Goal: Task Accomplishment & Management: Complete application form

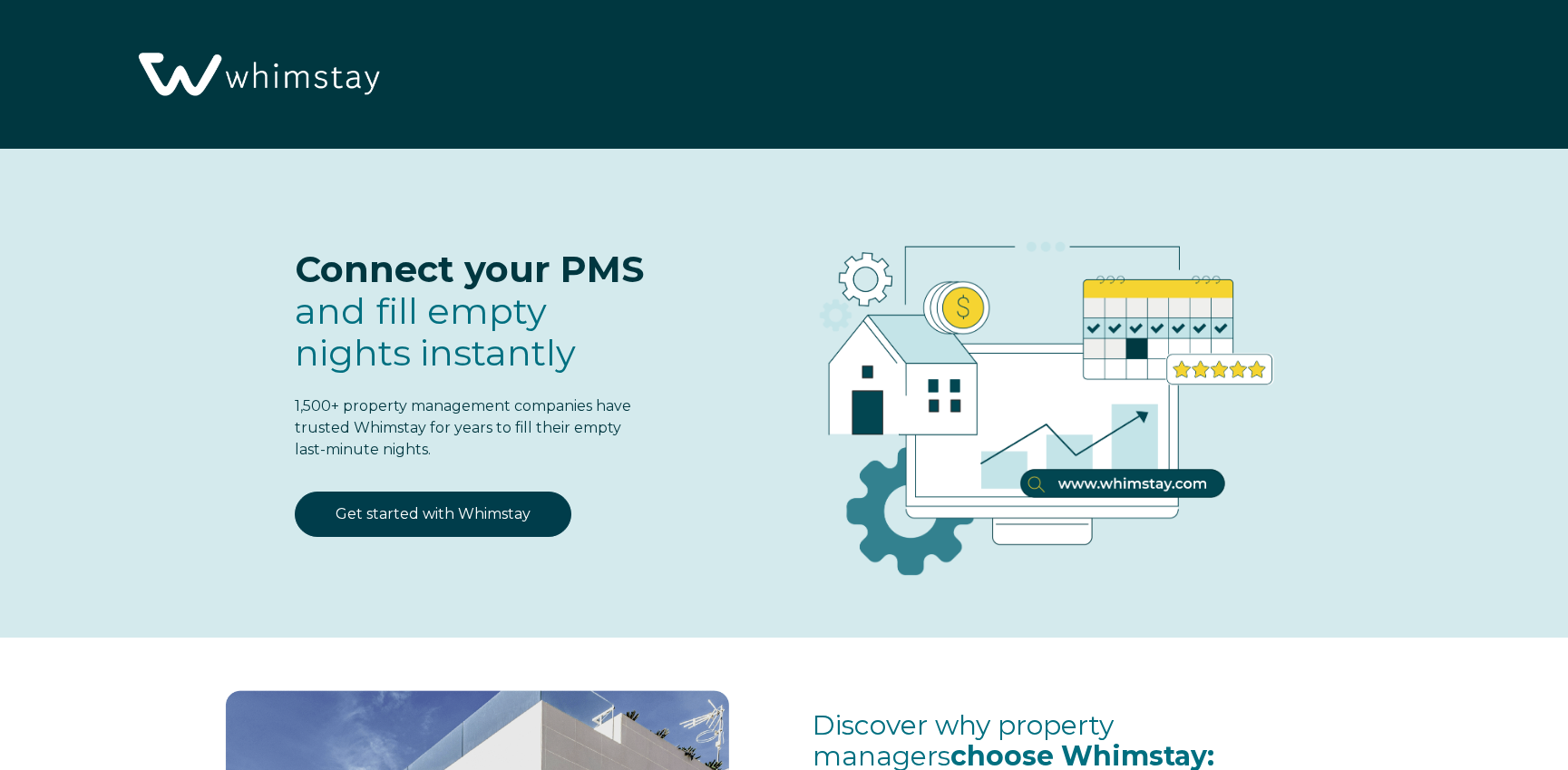
select select "US"
select select "Standard"
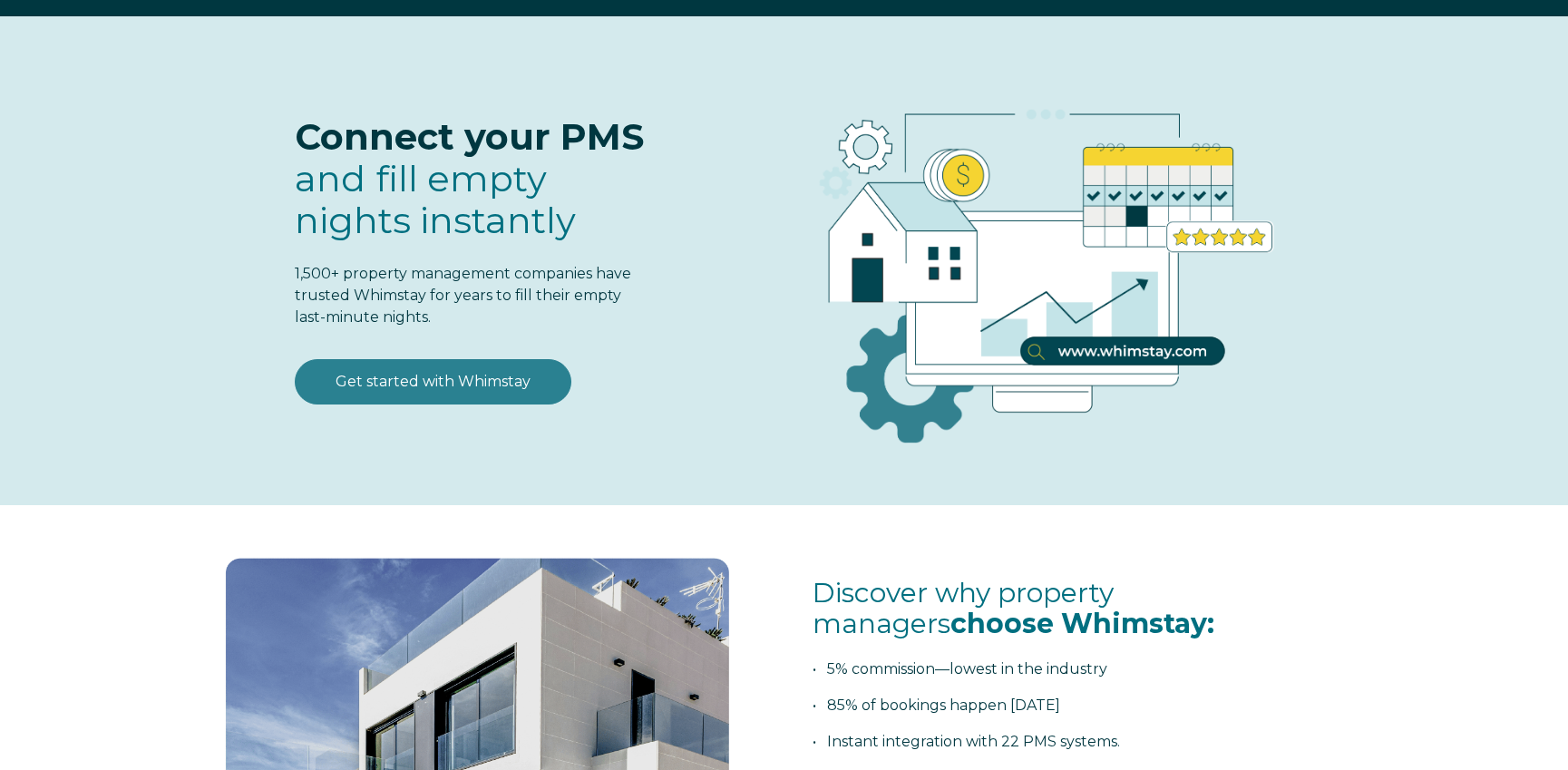
scroll to position [132, 0]
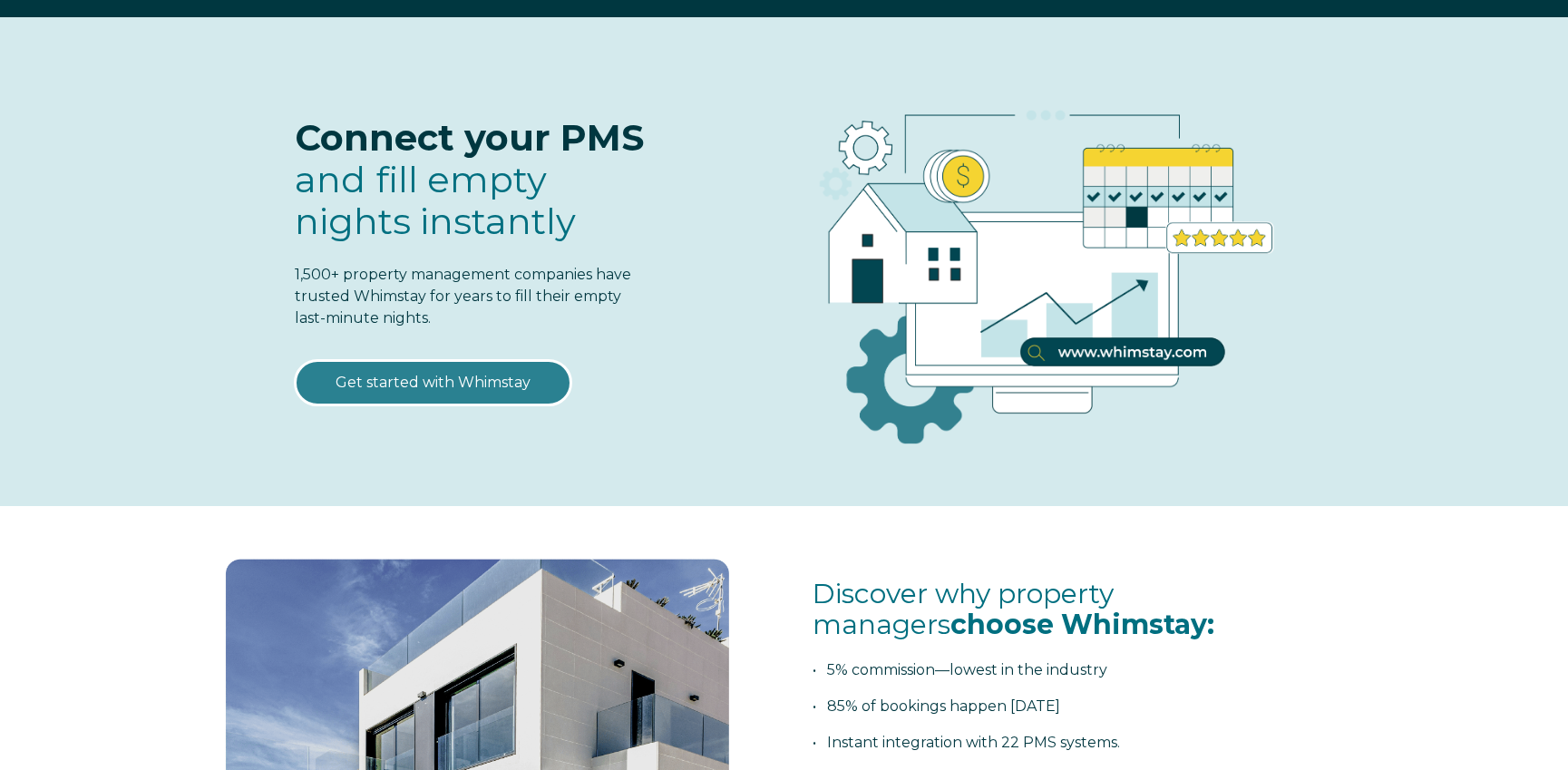
click at [438, 390] on link "Get started with Whimstay" at bounding box center [433, 383] width 276 height 45
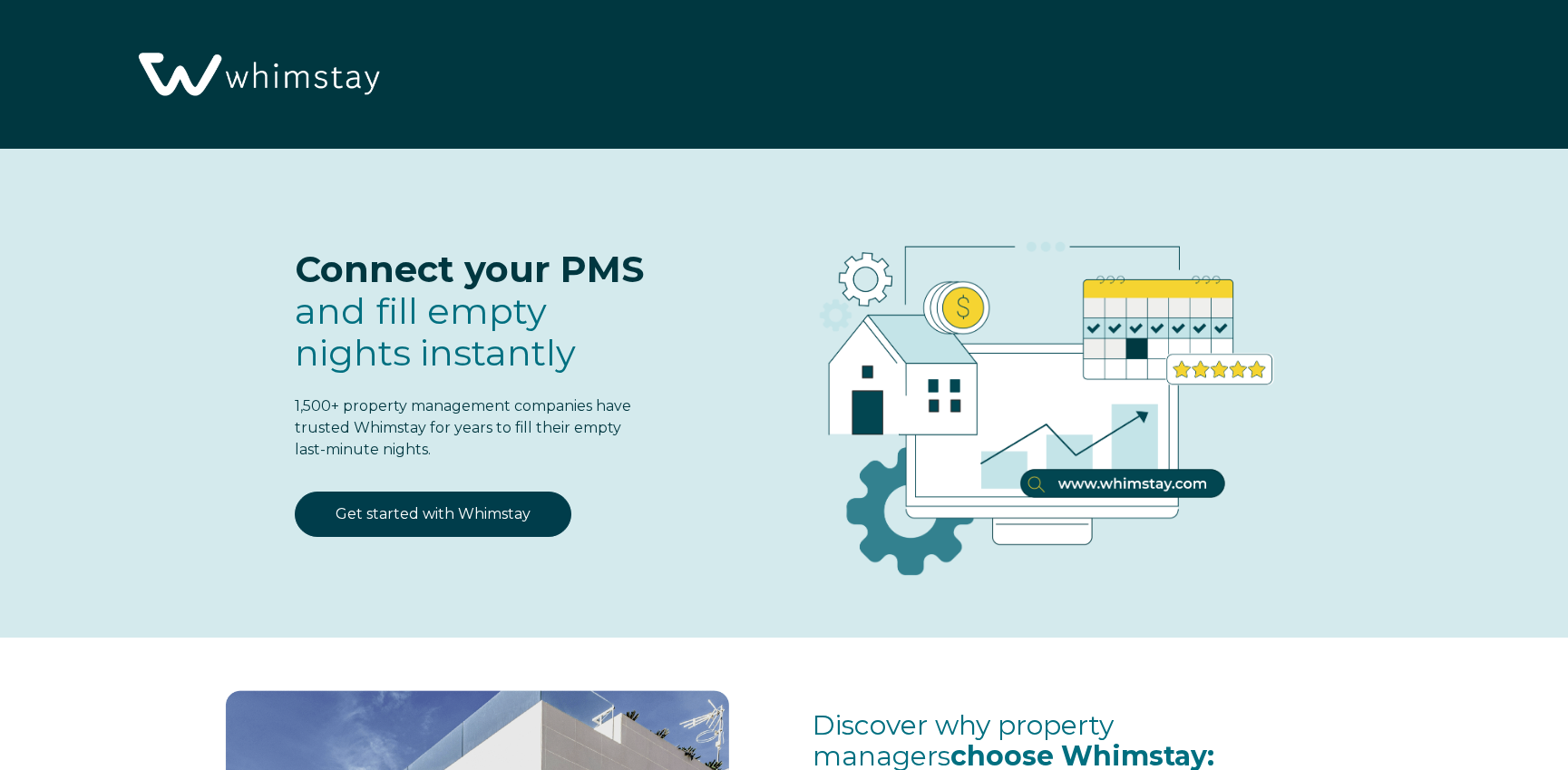
scroll to position [2319, 0]
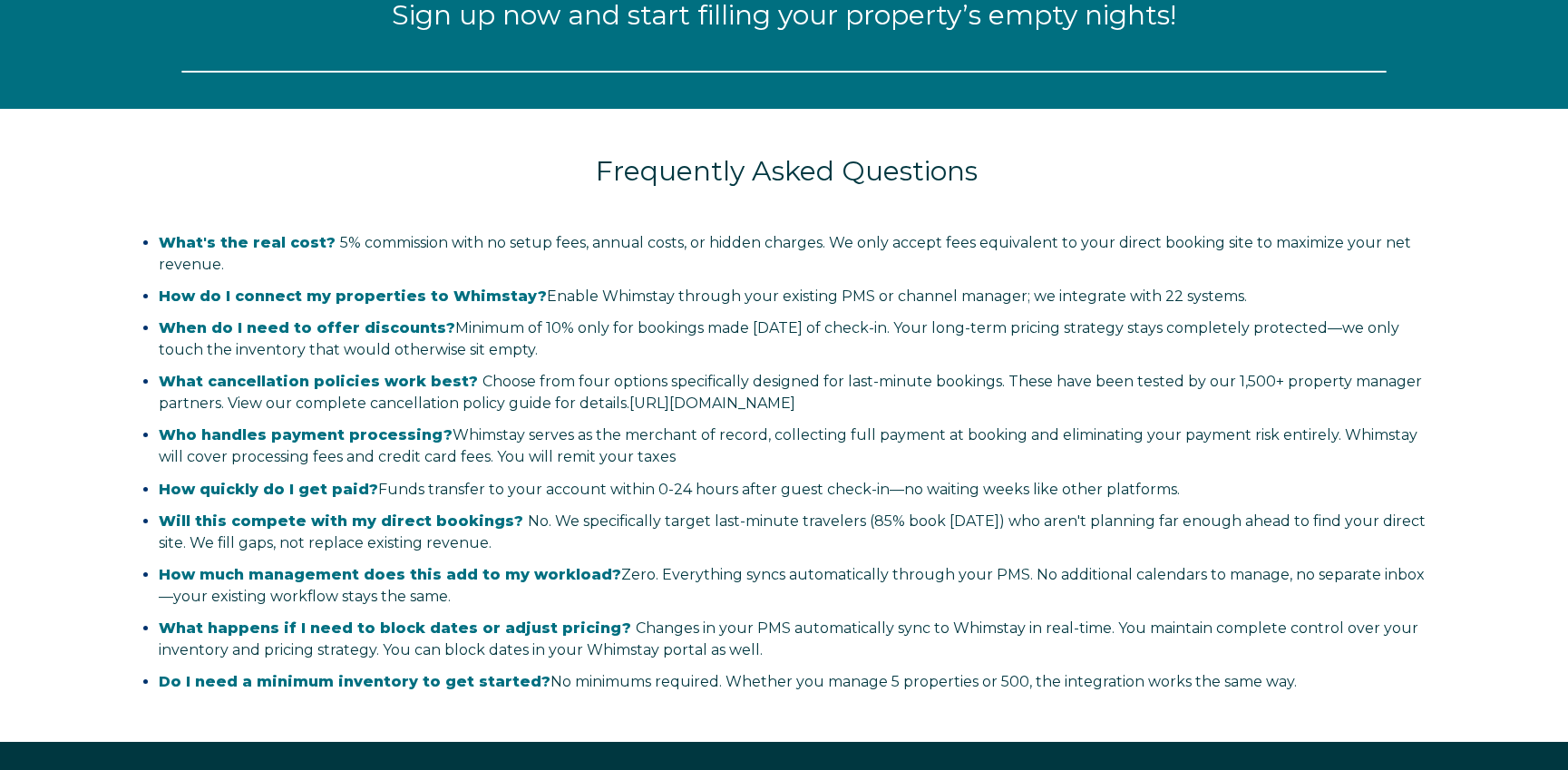
select select "US"
select select "Standard"
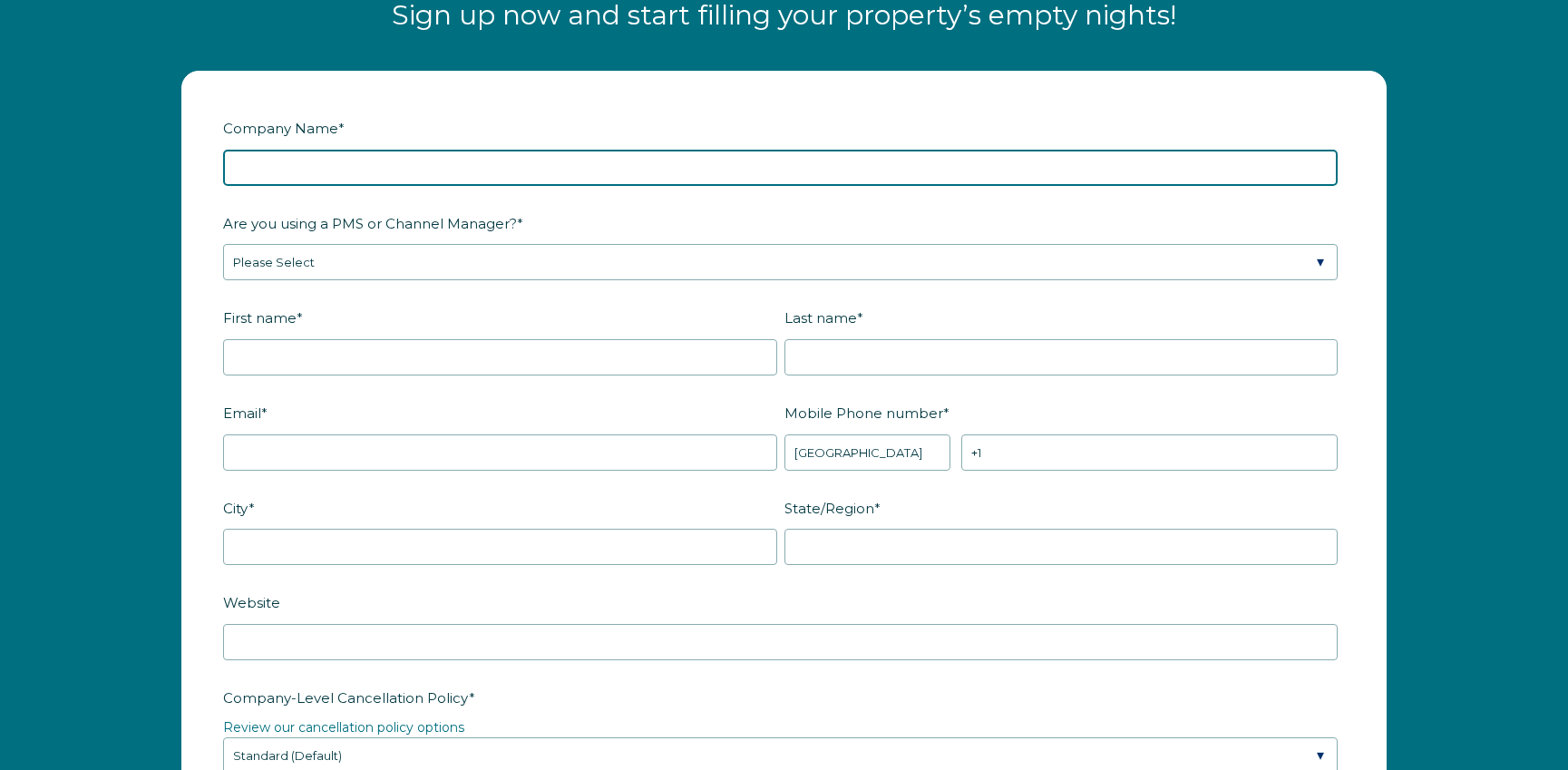
click at [355, 167] on input "Company Name *" at bounding box center [780, 167] width 1114 height 36
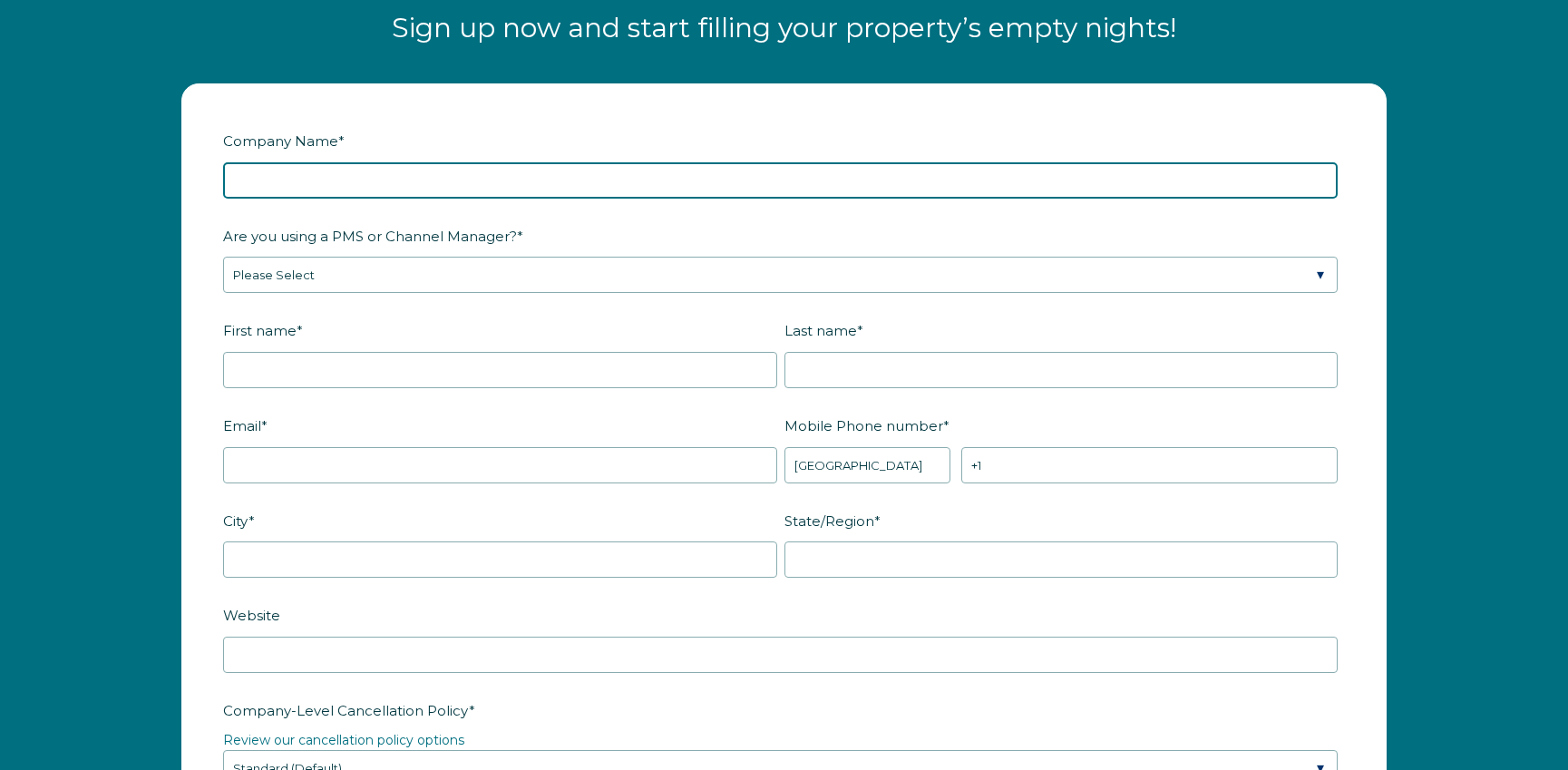
scroll to position [2305, 0]
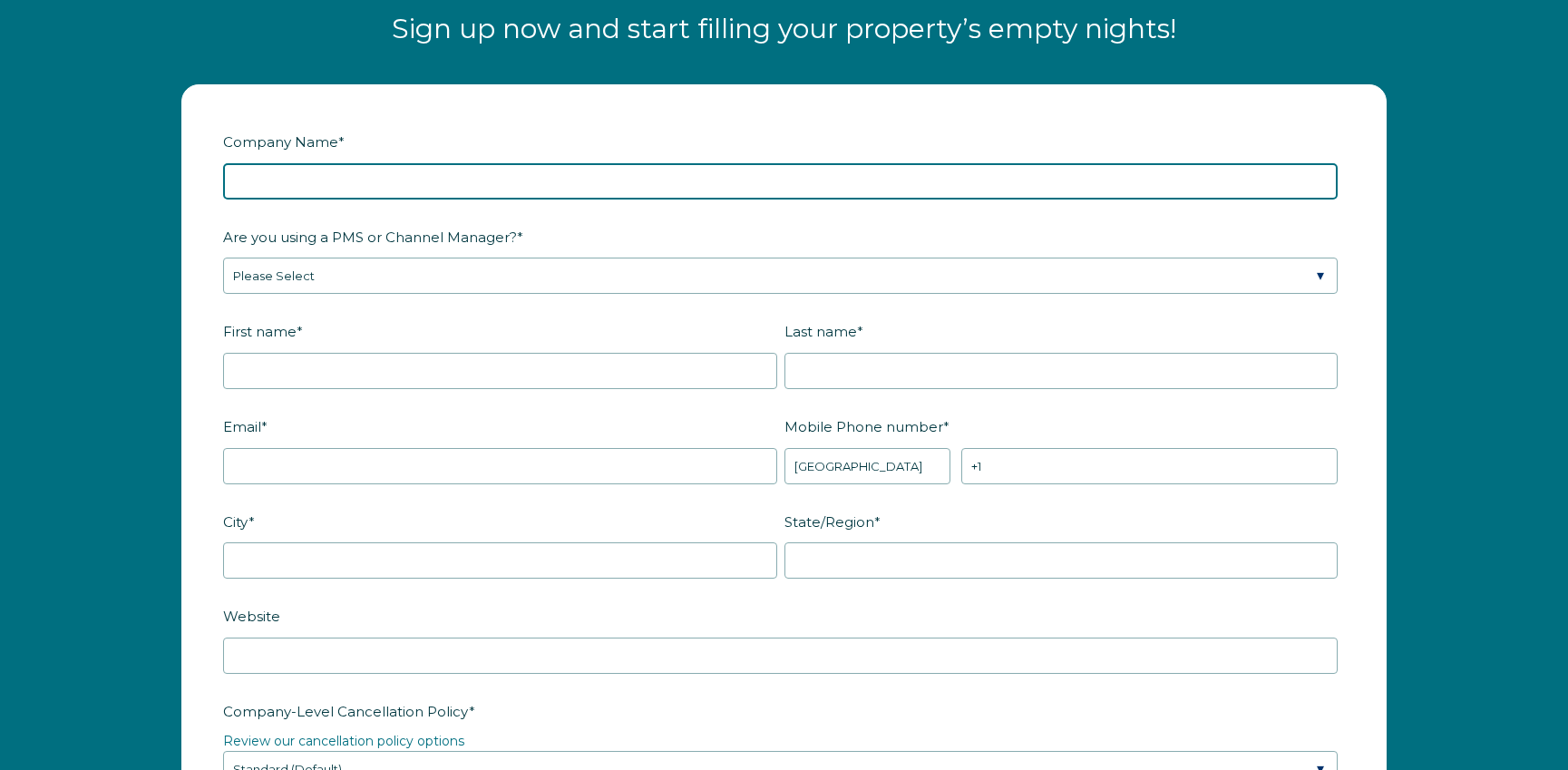
click at [444, 187] on input "Company Name *" at bounding box center [780, 181] width 1114 height 36
type input "Drifter Stays"
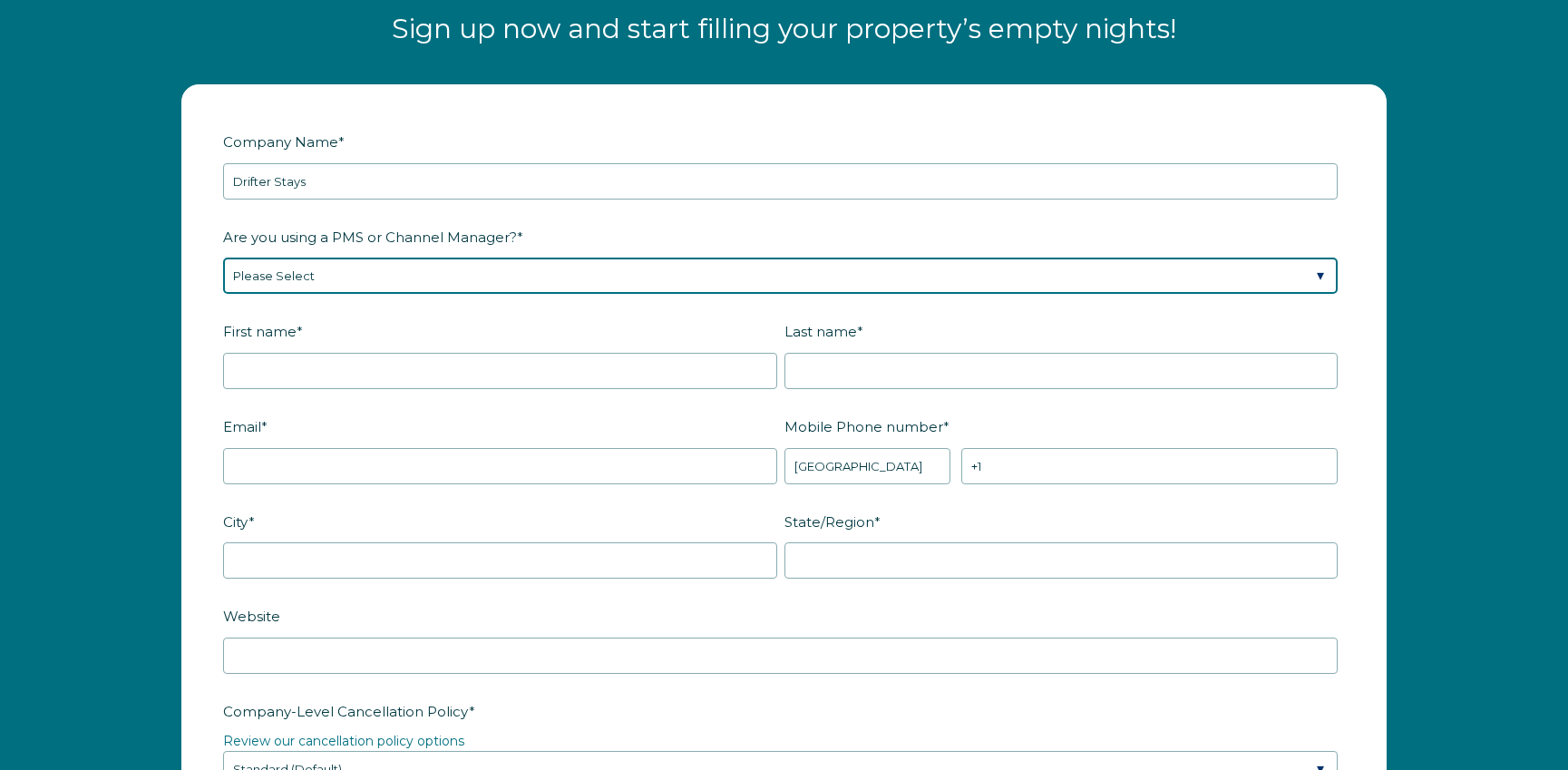
select select "OwnerRez"
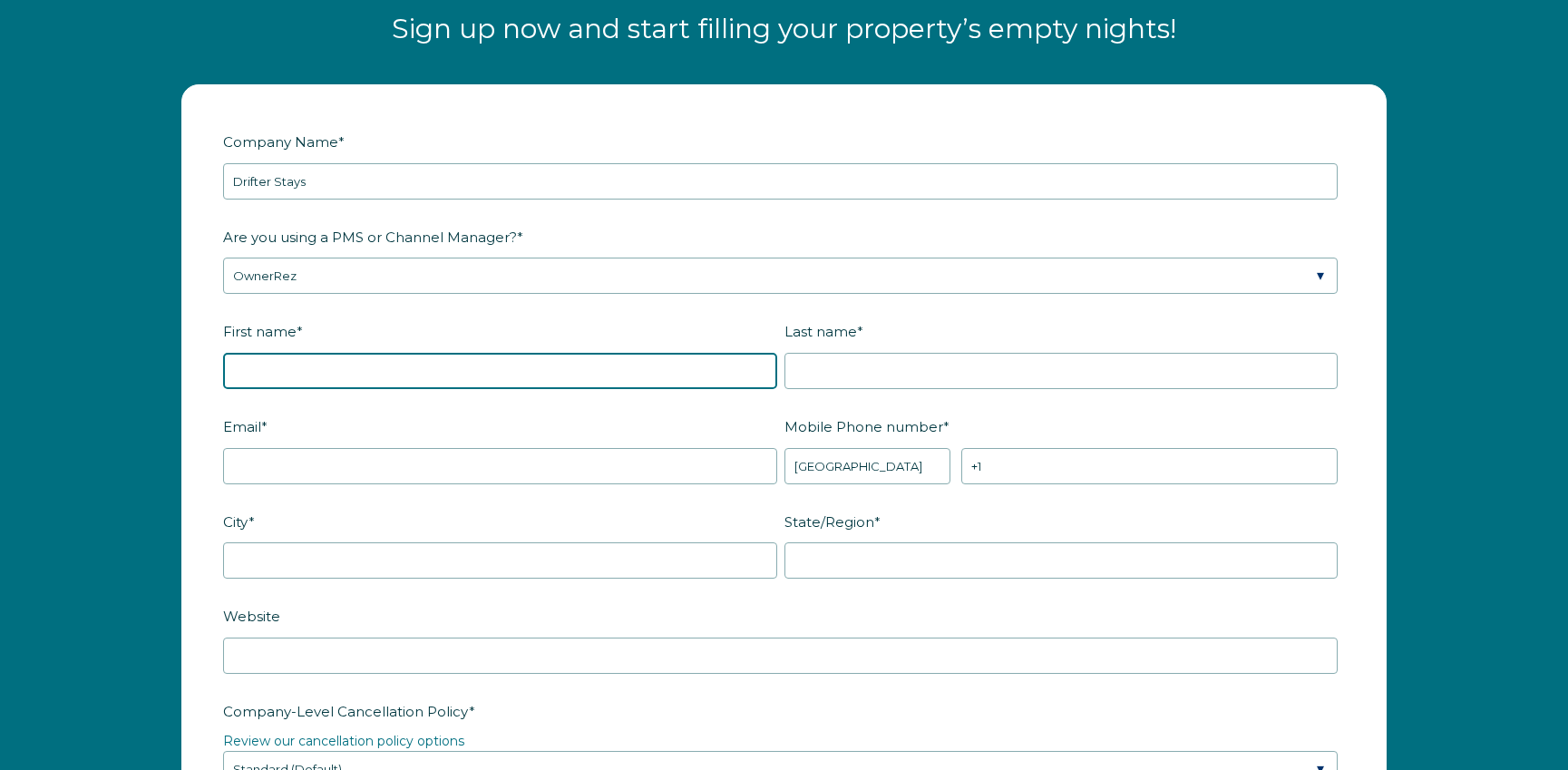
click at [351, 384] on input "First name *" at bounding box center [499, 371] width 553 height 36
type input "Jeremy"
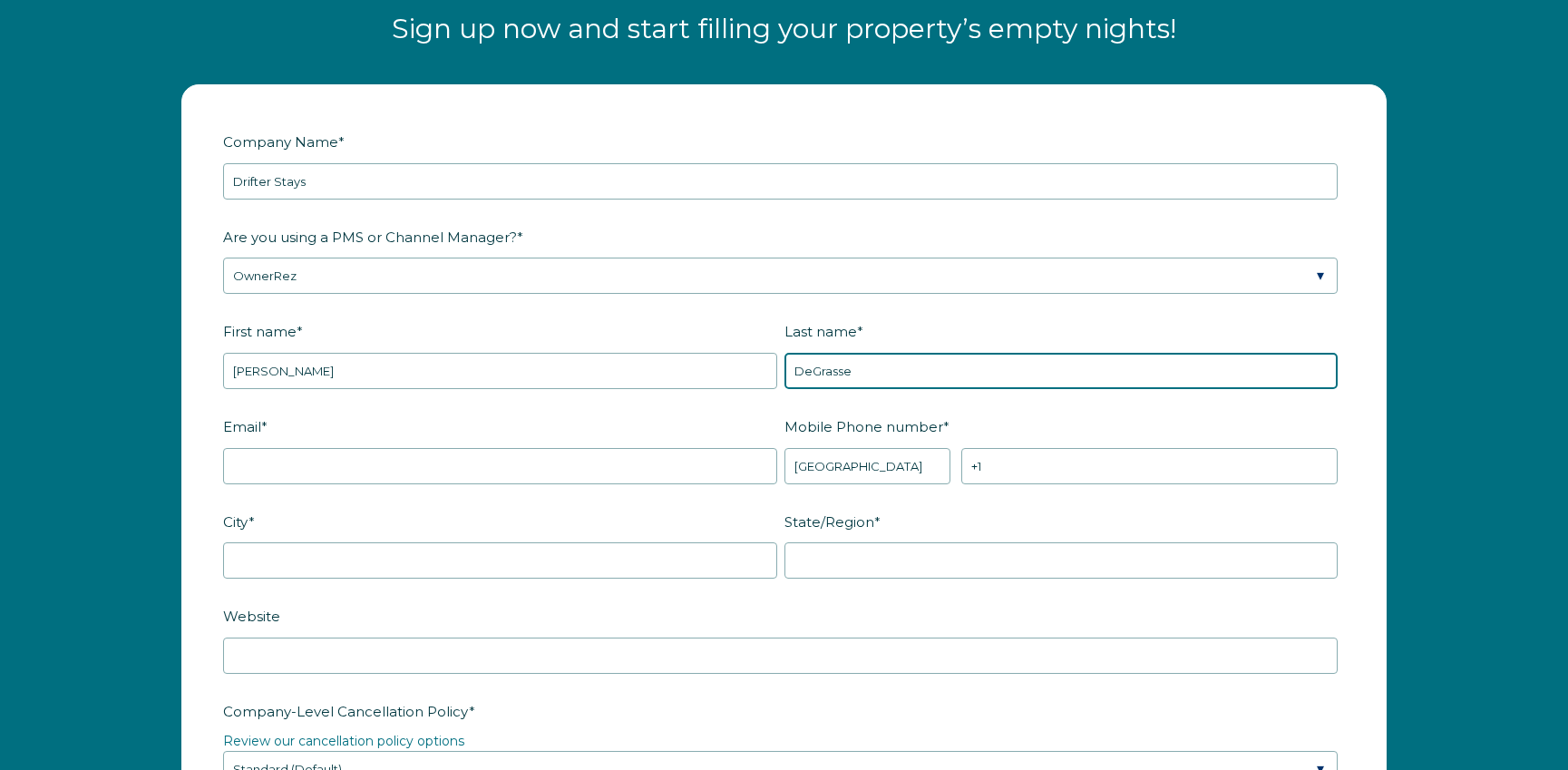
type input "DeGrasse"
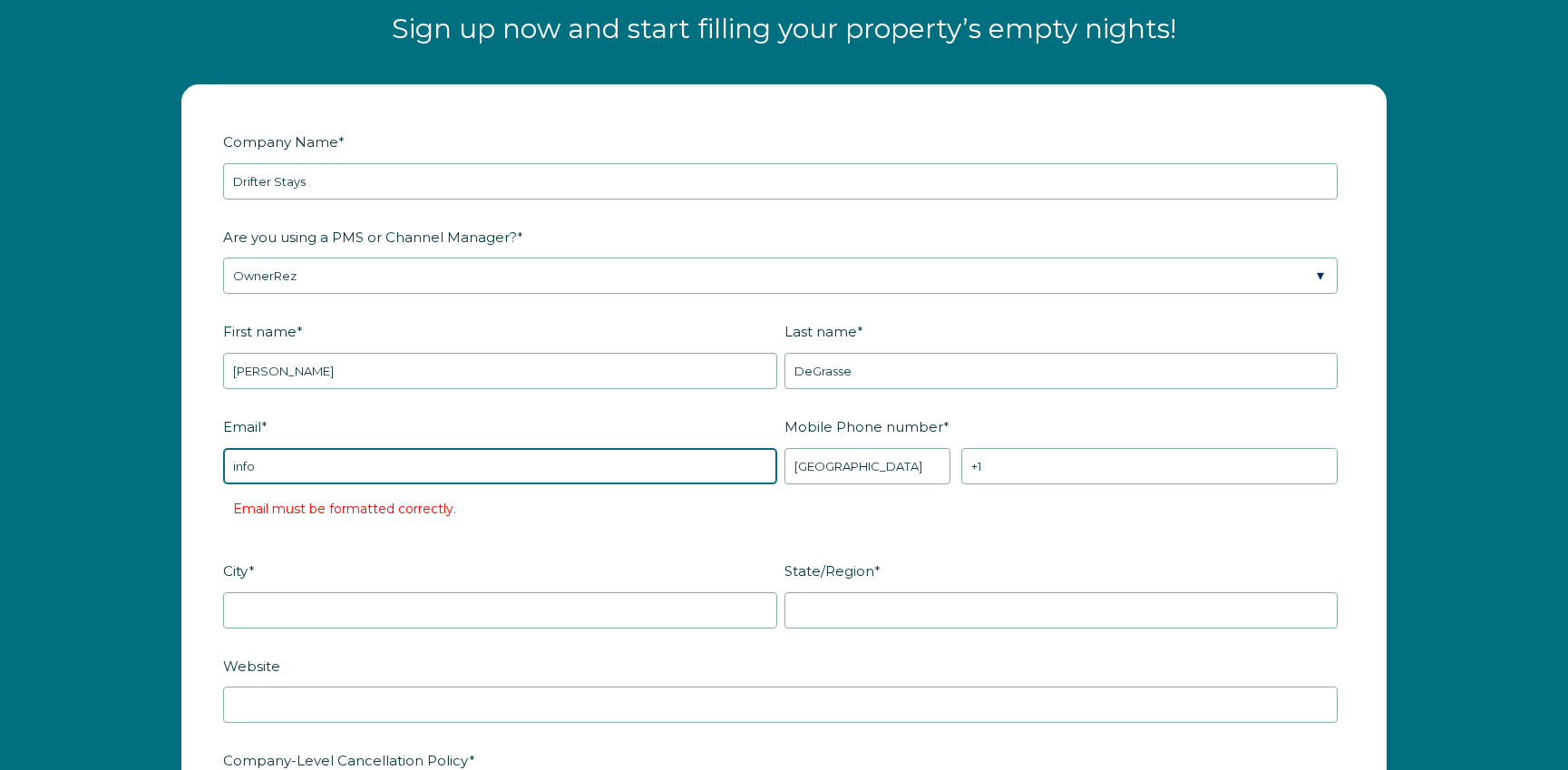
type input "info@drifterstays.com"
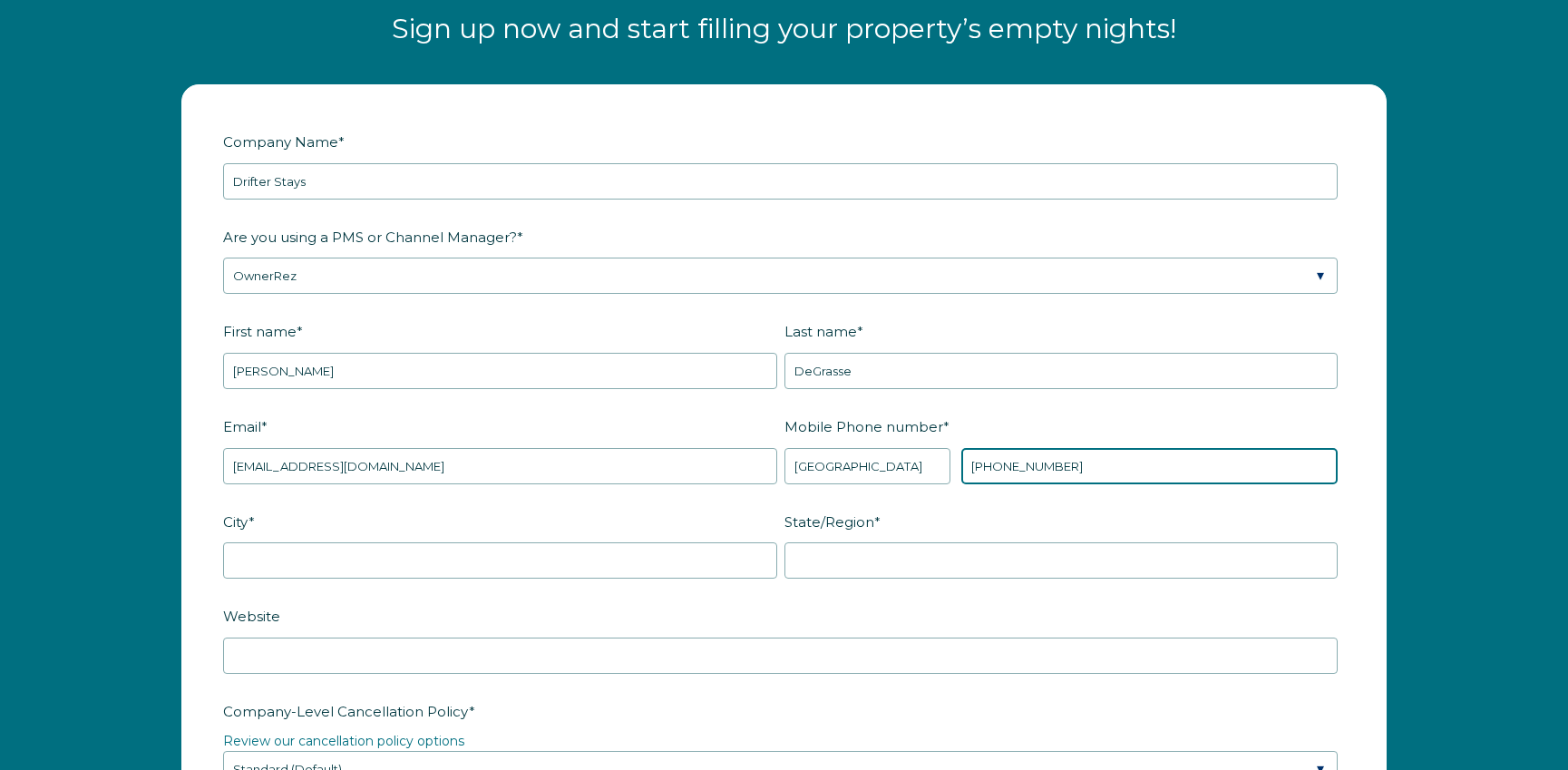
type input "+1 518-288-8442"
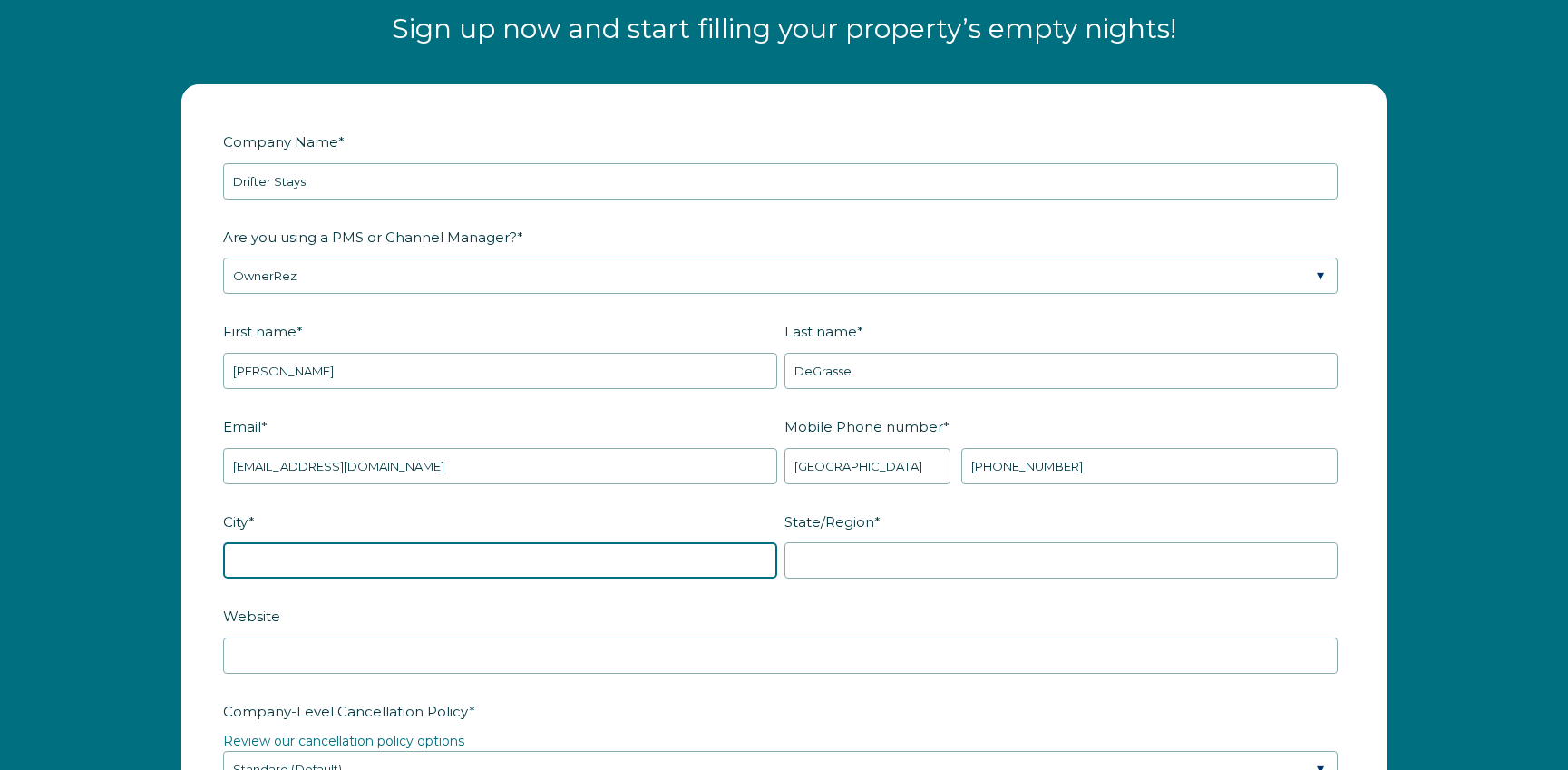
click at [328, 563] on input "City *" at bounding box center [499, 560] width 553 height 36
type input "Glenville"
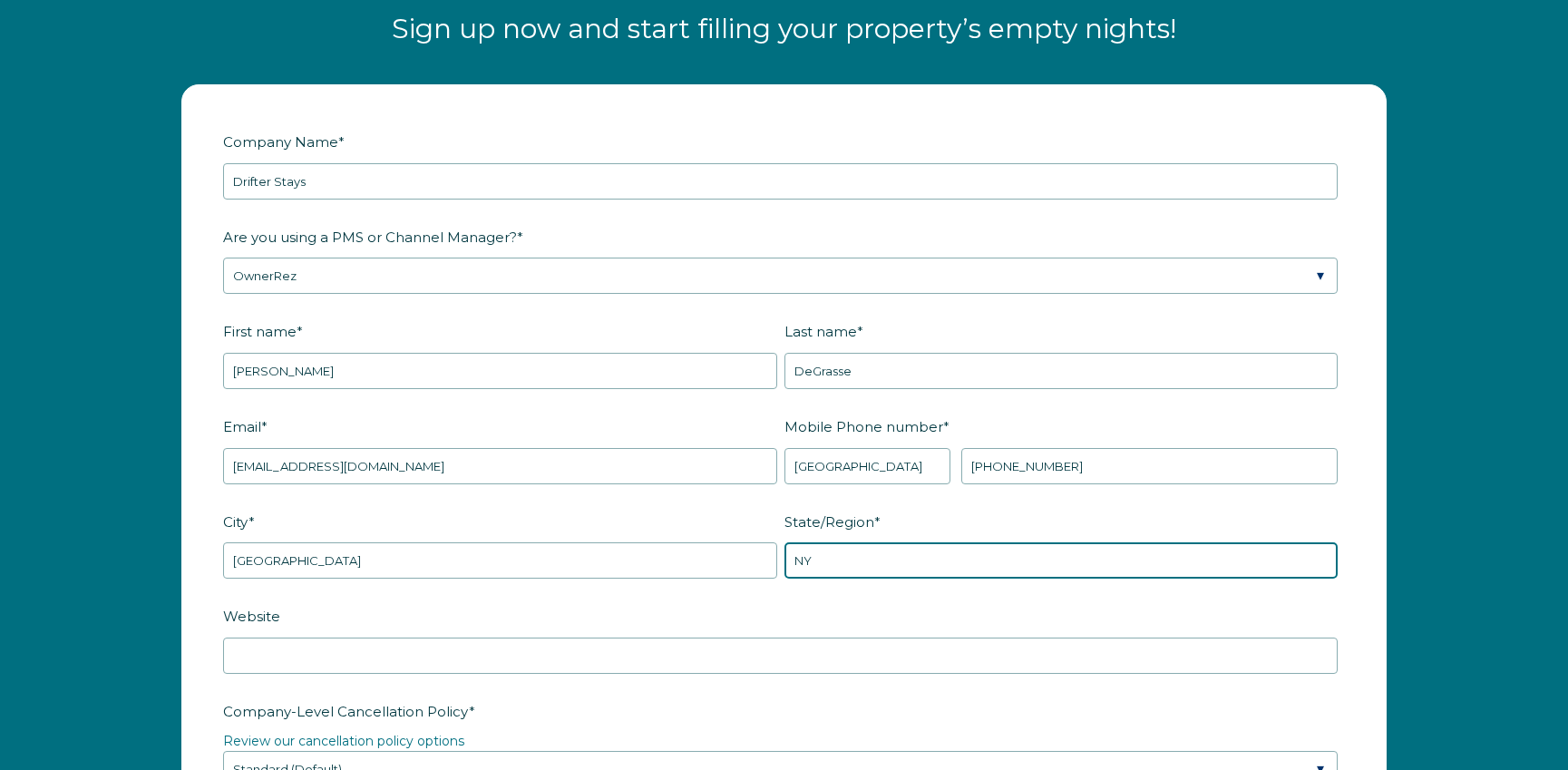
type input "NY"
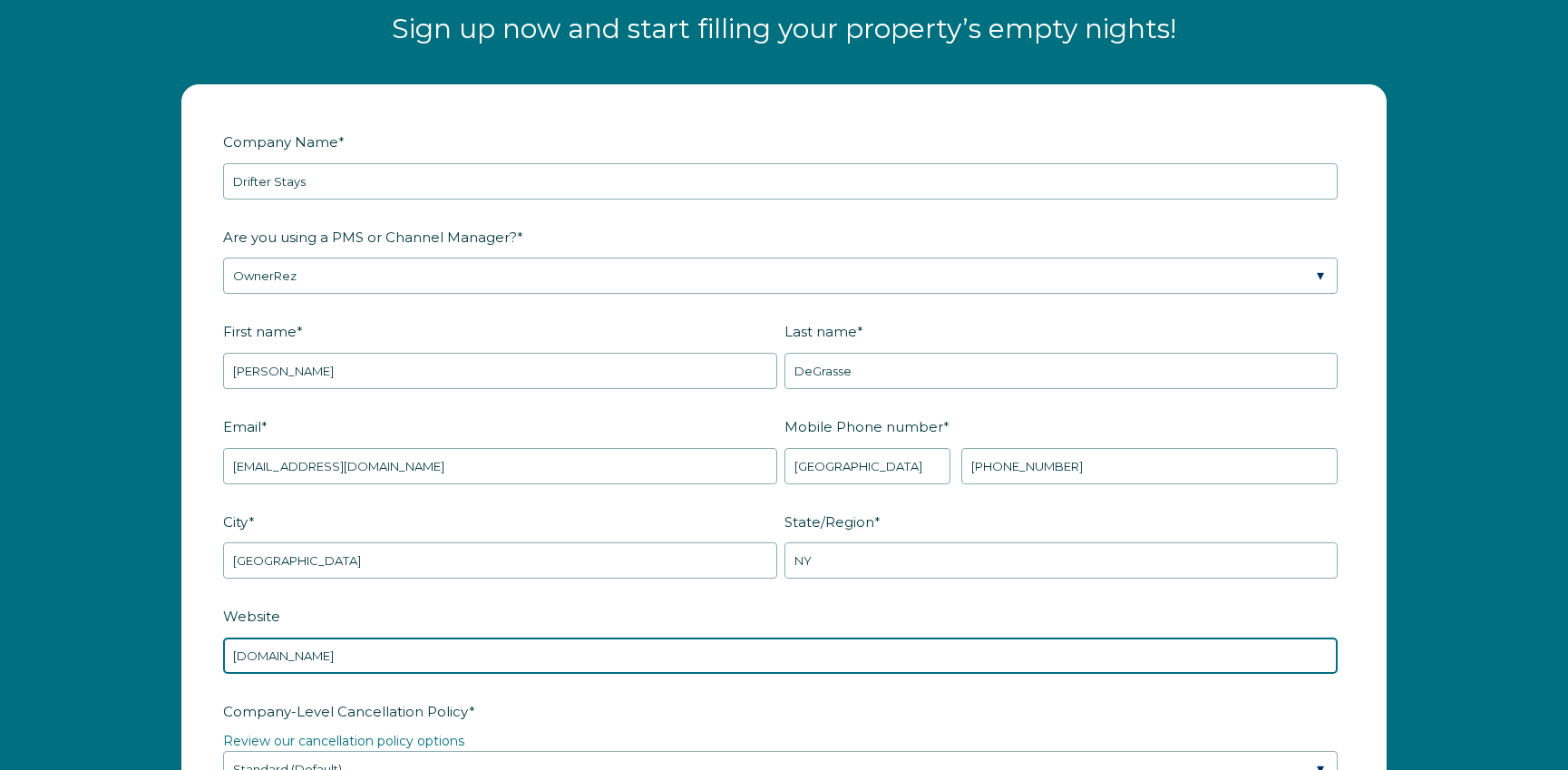
type input "www.drifterstays.com"
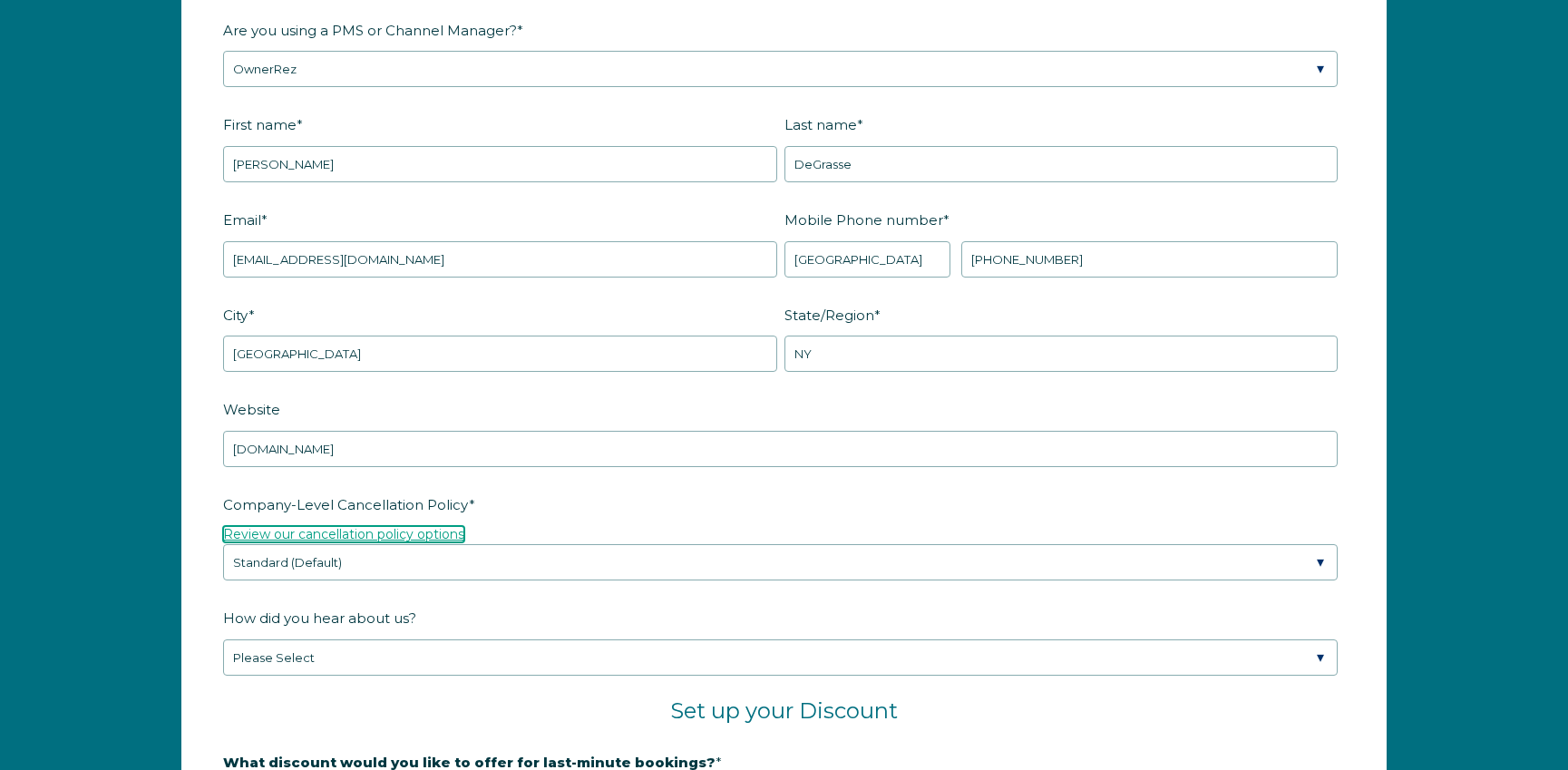
scroll to position [2546, 0]
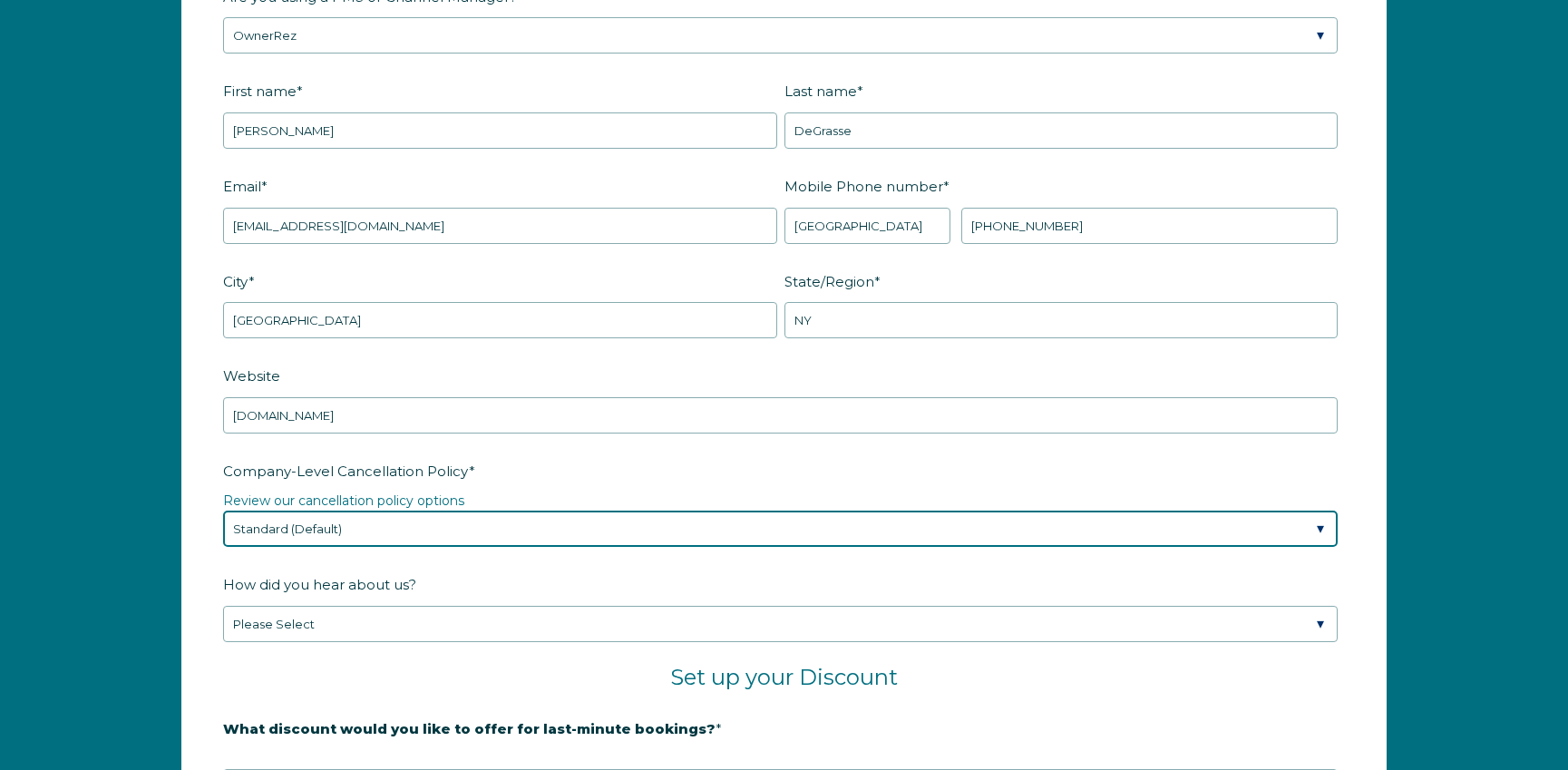
click at [294, 533] on select "Please Select Partial Standard (Default) Moderate Strict" at bounding box center [780, 528] width 1114 height 36
select select "Moderate"
click at [223, 510] on select "Please Select Partial Standard (Default) Moderate Strict" at bounding box center [780, 528] width 1114 height 36
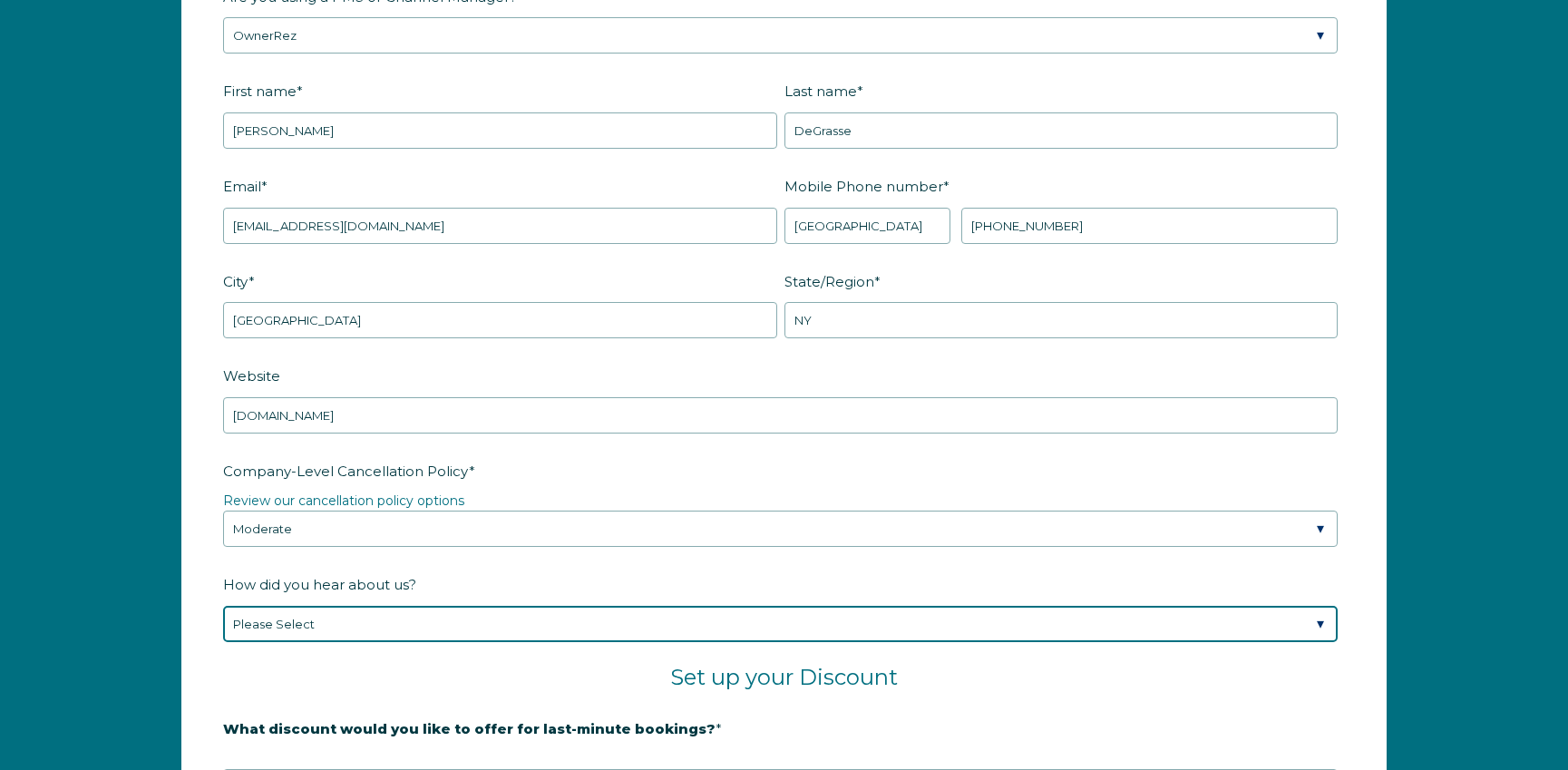
click at [261, 622] on select "Please Select Found Whimstay through a Google search Spoke to a Whimstay salesp…" at bounding box center [780, 623] width 1114 height 36
select select "Marketing Email"
click at [223, 606] on select "Please Select Found Whimstay through a Google search Spoke to a Whimstay salesp…" at bounding box center [780, 623] width 1114 height 36
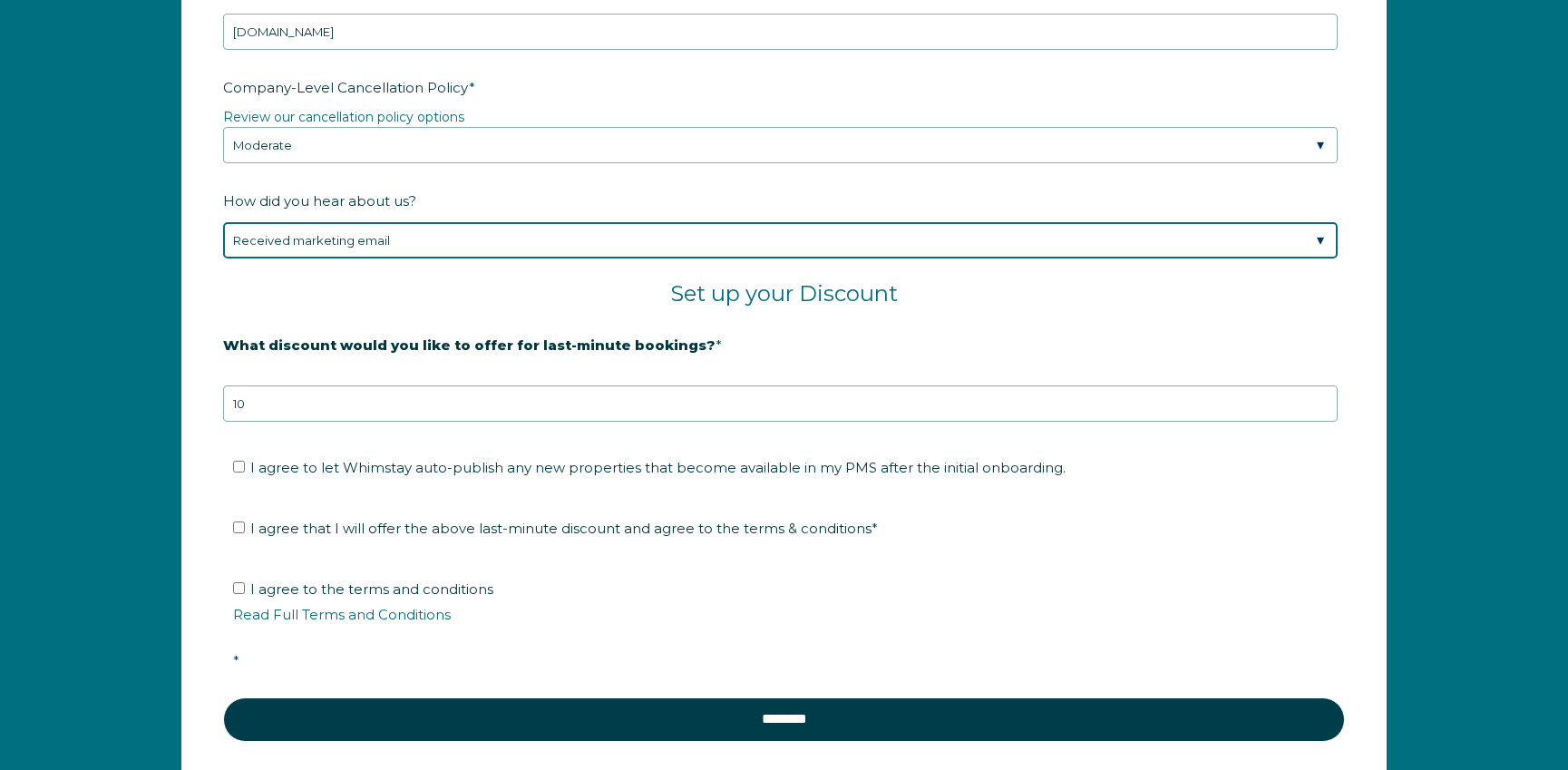
scroll to position [2952, 0]
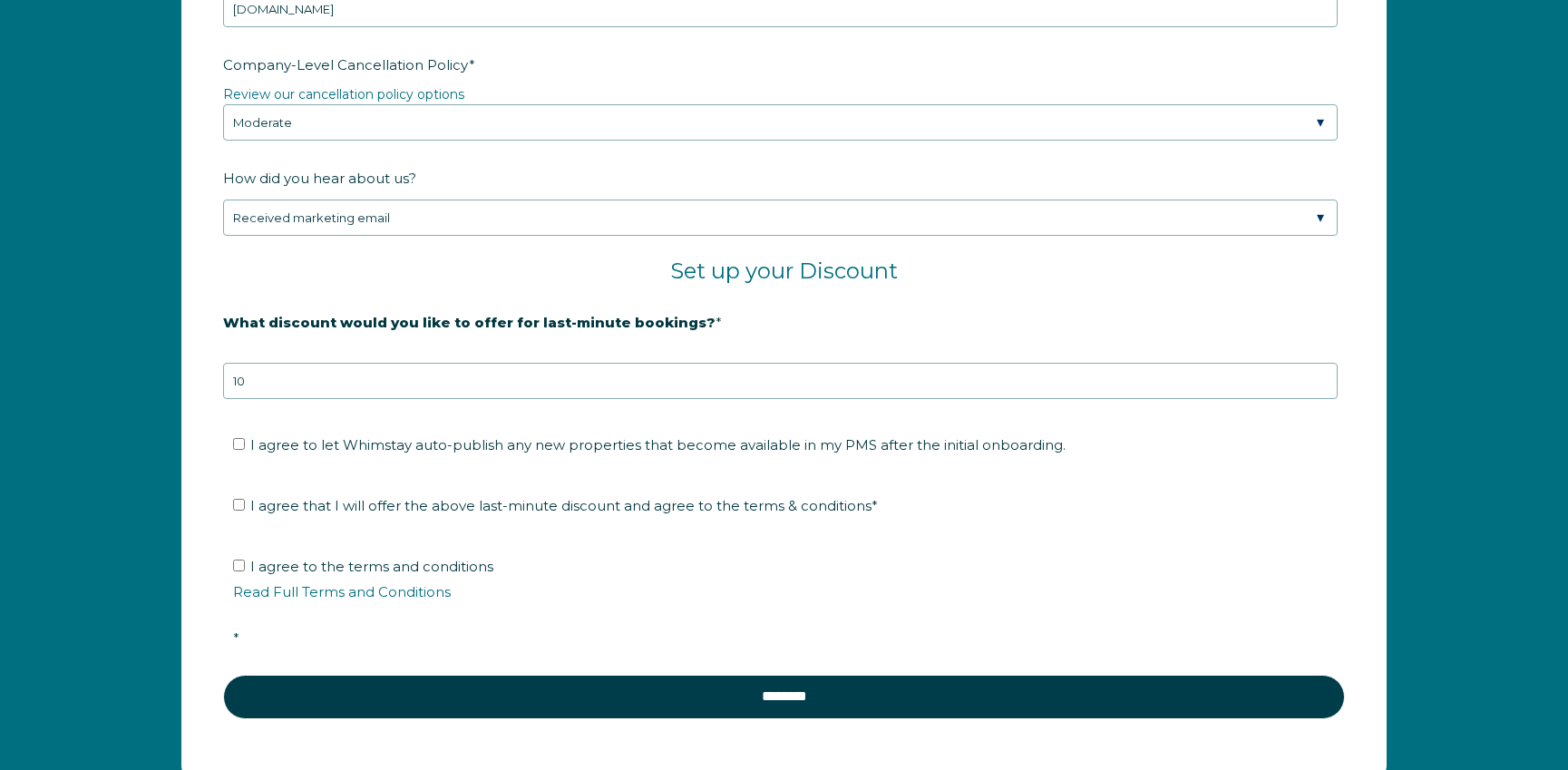
click at [301, 450] on span "I agree to let Whimstay auto-publish any new properties that become available i…" at bounding box center [658, 445] width 815 height 18
click at [245, 449] on input "I agree to let Whimstay auto-publish any new properties that become available i…" at bounding box center [239, 444] width 12 height 12
checkbox input "true"
click at [291, 503] on span "I agree that I will offer the above last-minute discount and agree to the terms…" at bounding box center [564, 505] width 627 height 18
click at [245, 503] on input "I agree that I will offer the above last-minute discount and agree to the terms…" at bounding box center [239, 504] width 12 height 12
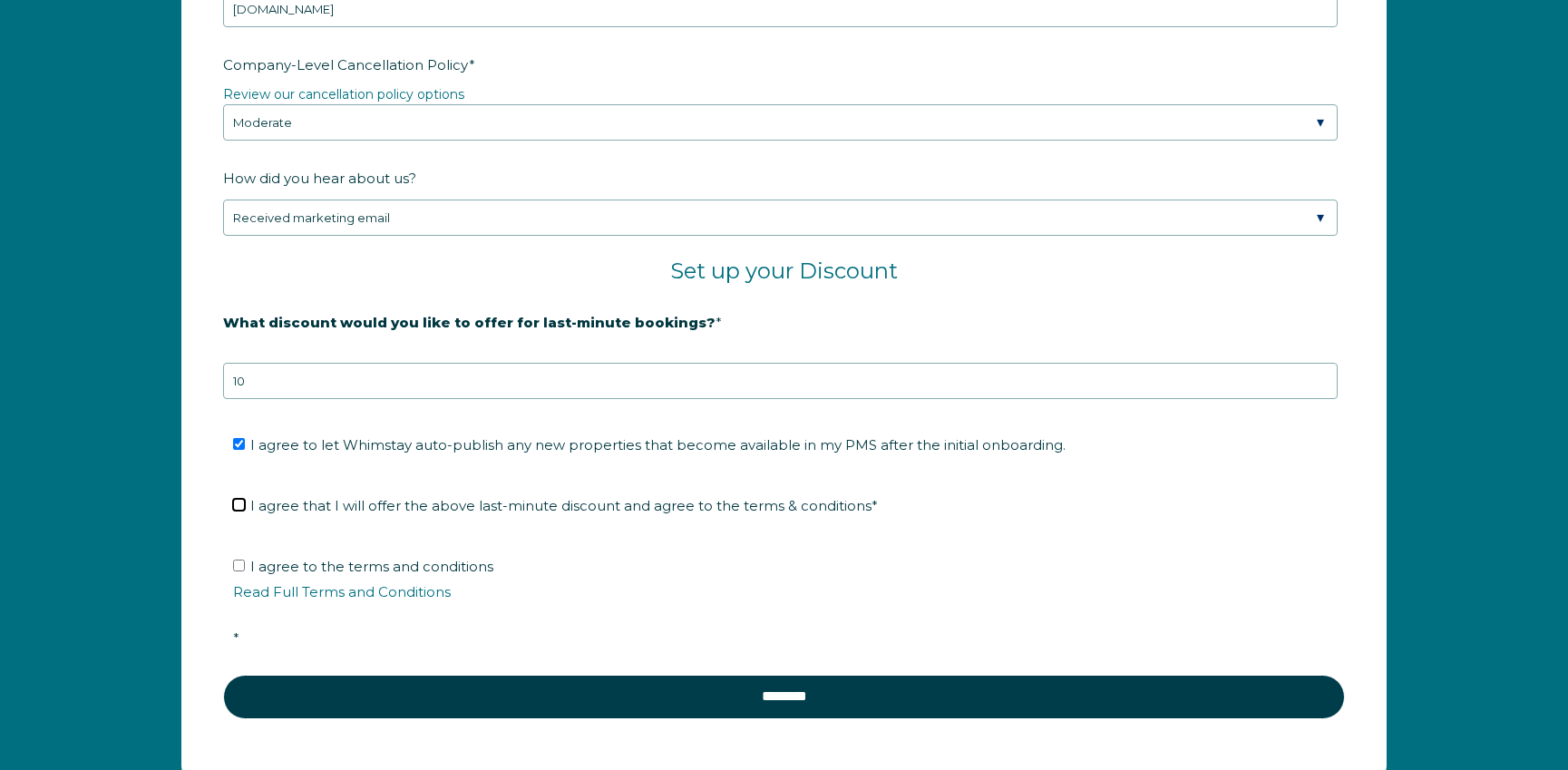
checkbox input "true"
click at [276, 571] on span "I agree to the terms and conditions Read Full Terms and Conditions *" at bounding box center [789, 602] width 1114 height 89
click at [245, 571] on input "I agree to the terms and conditions Read Full Terms and Conditions *" at bounding box center [239, 565] width 12 height 12
checkbox input "true"
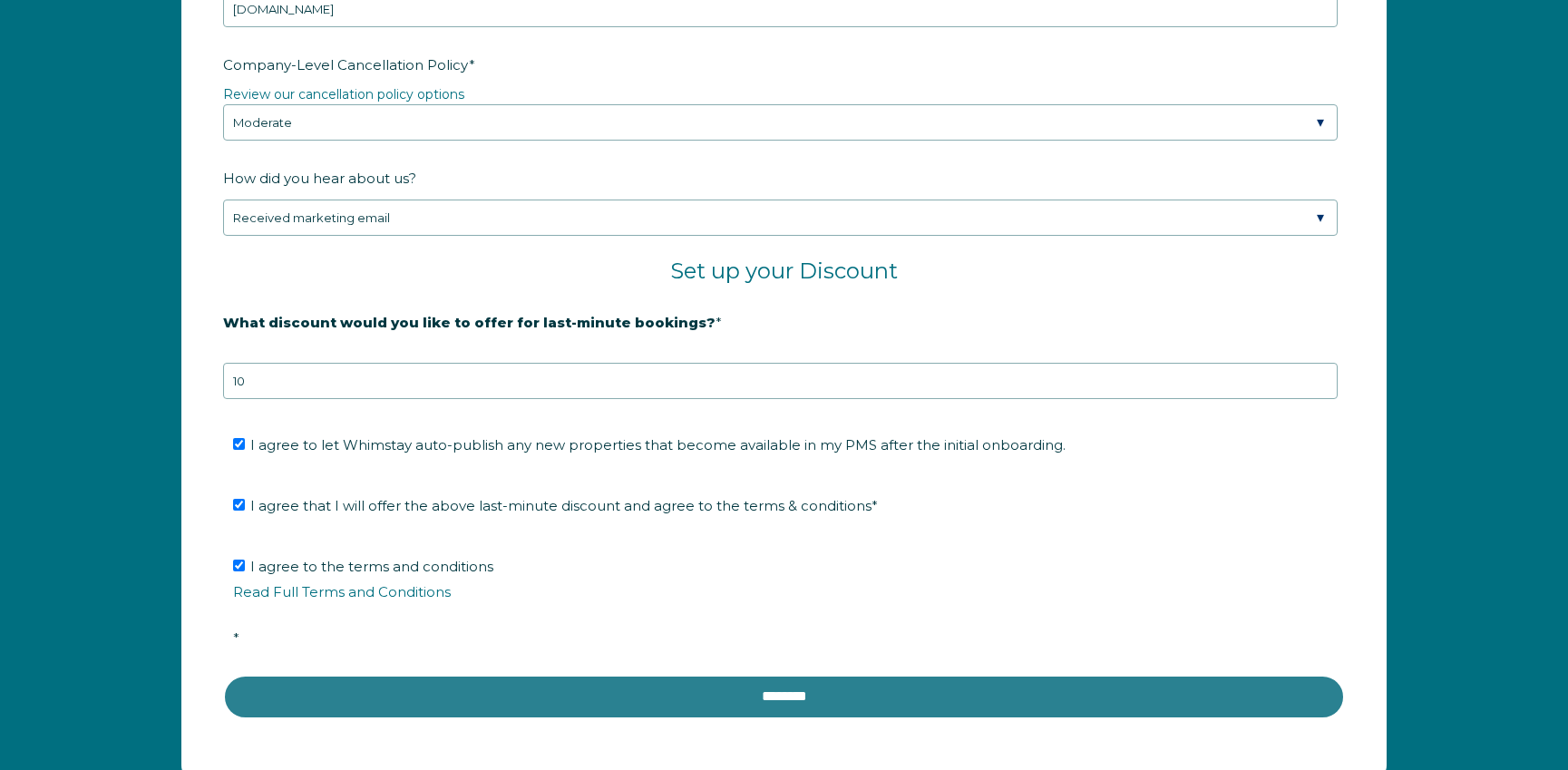
click at [762, 693] on input "********" at bounding box center [784, 696] width 1122 height 43
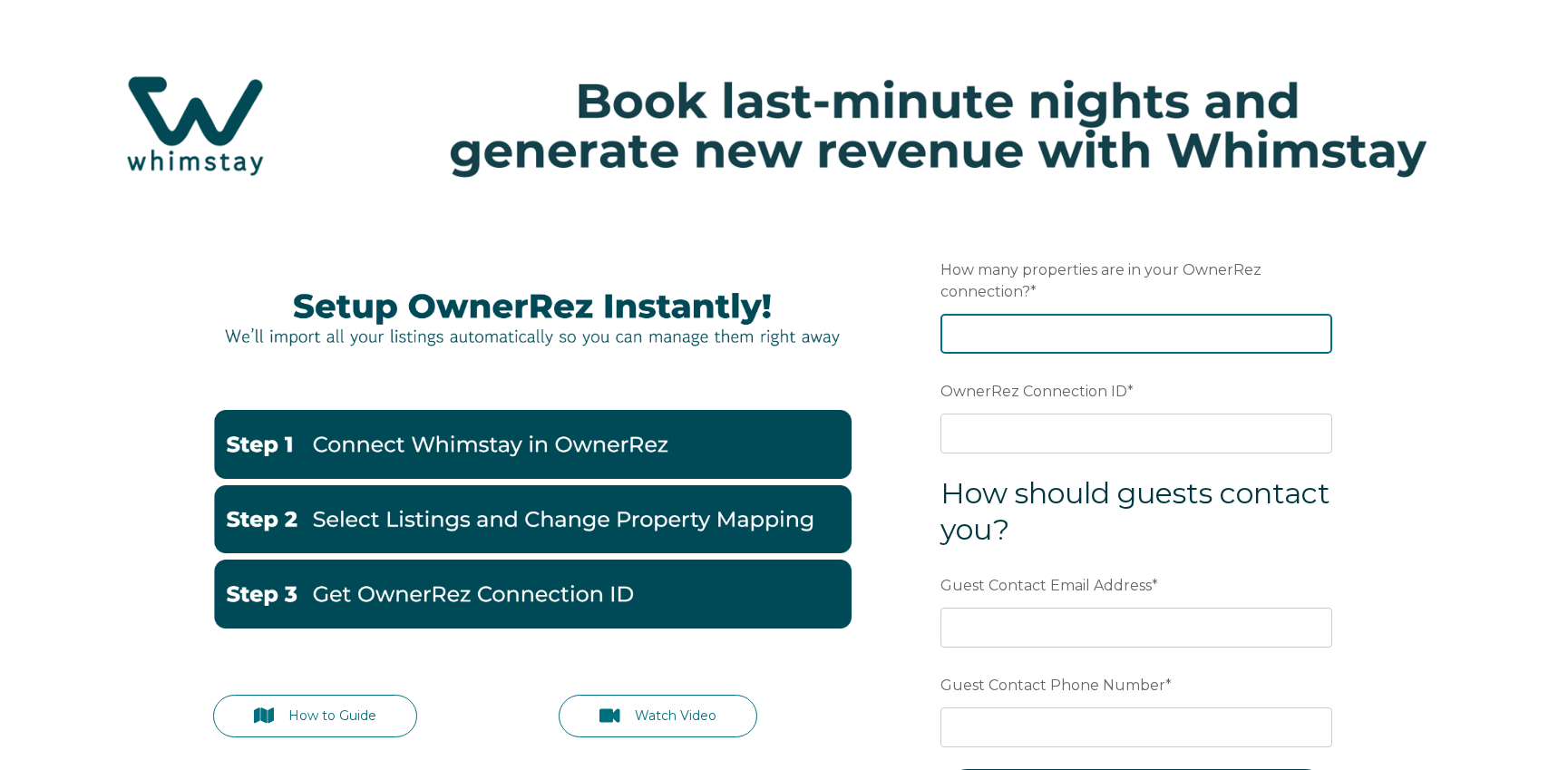
click at [1003, 337] on input "How many properties are in your OwnerRez connection? *" at bounding box center [1135, 333] width 391 height 40
type input "10"
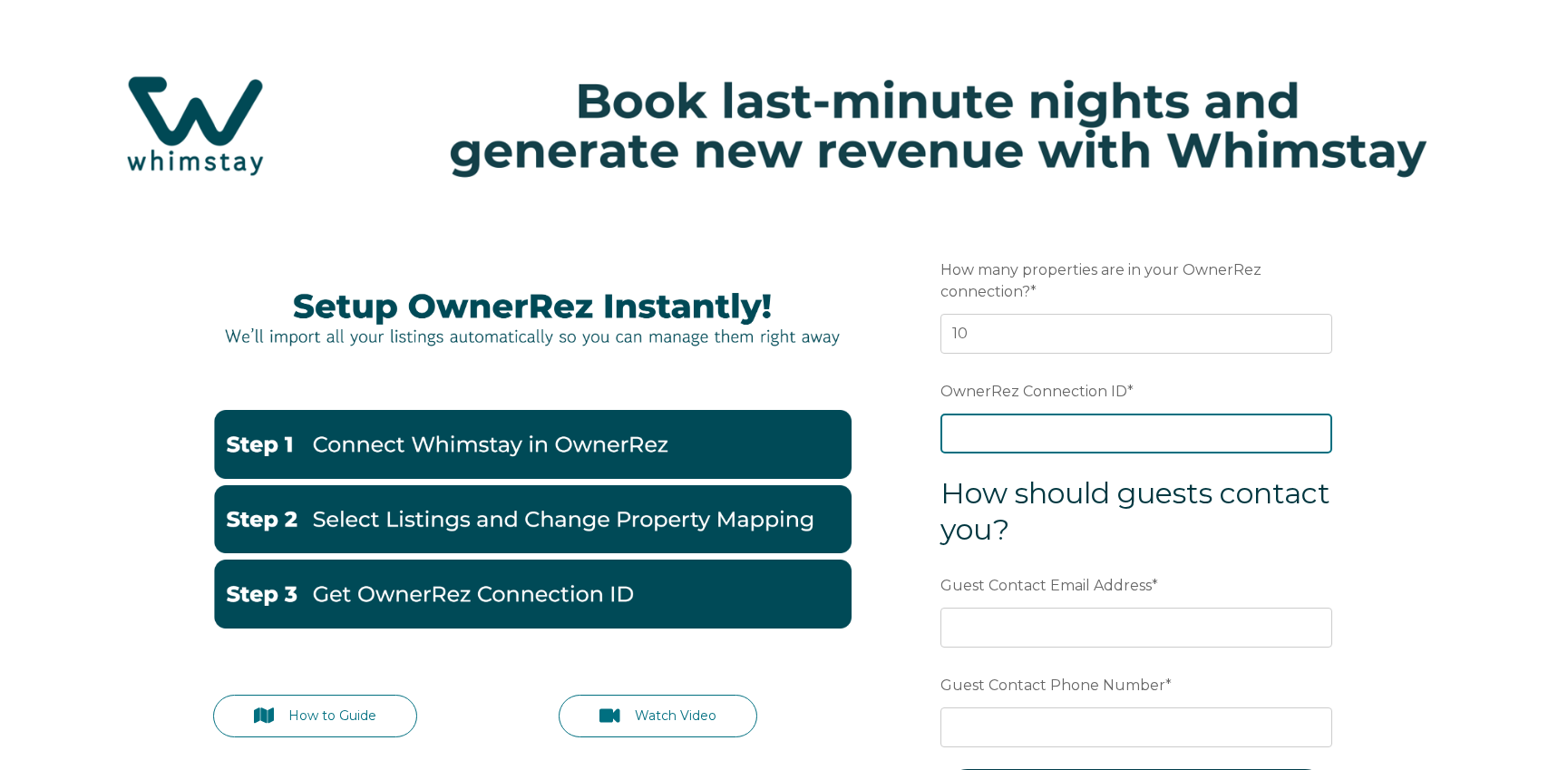
click at [1012, 433] on input "OwnerRez Connection ID *" at bounding box center [1135, 434] width 391 height 40
paste input "ora7ccddf9a7x"
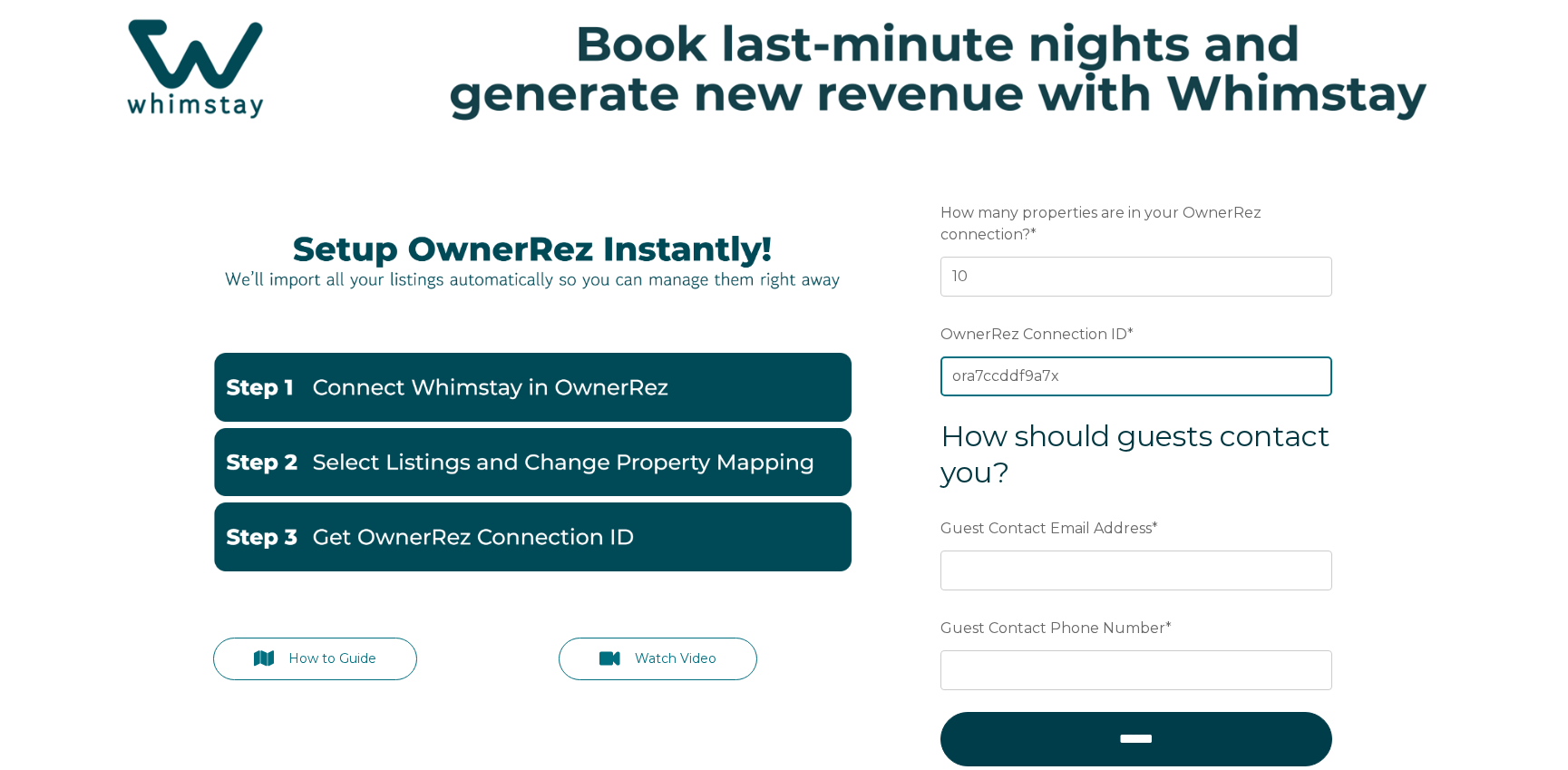
scroll to position [297, 0]
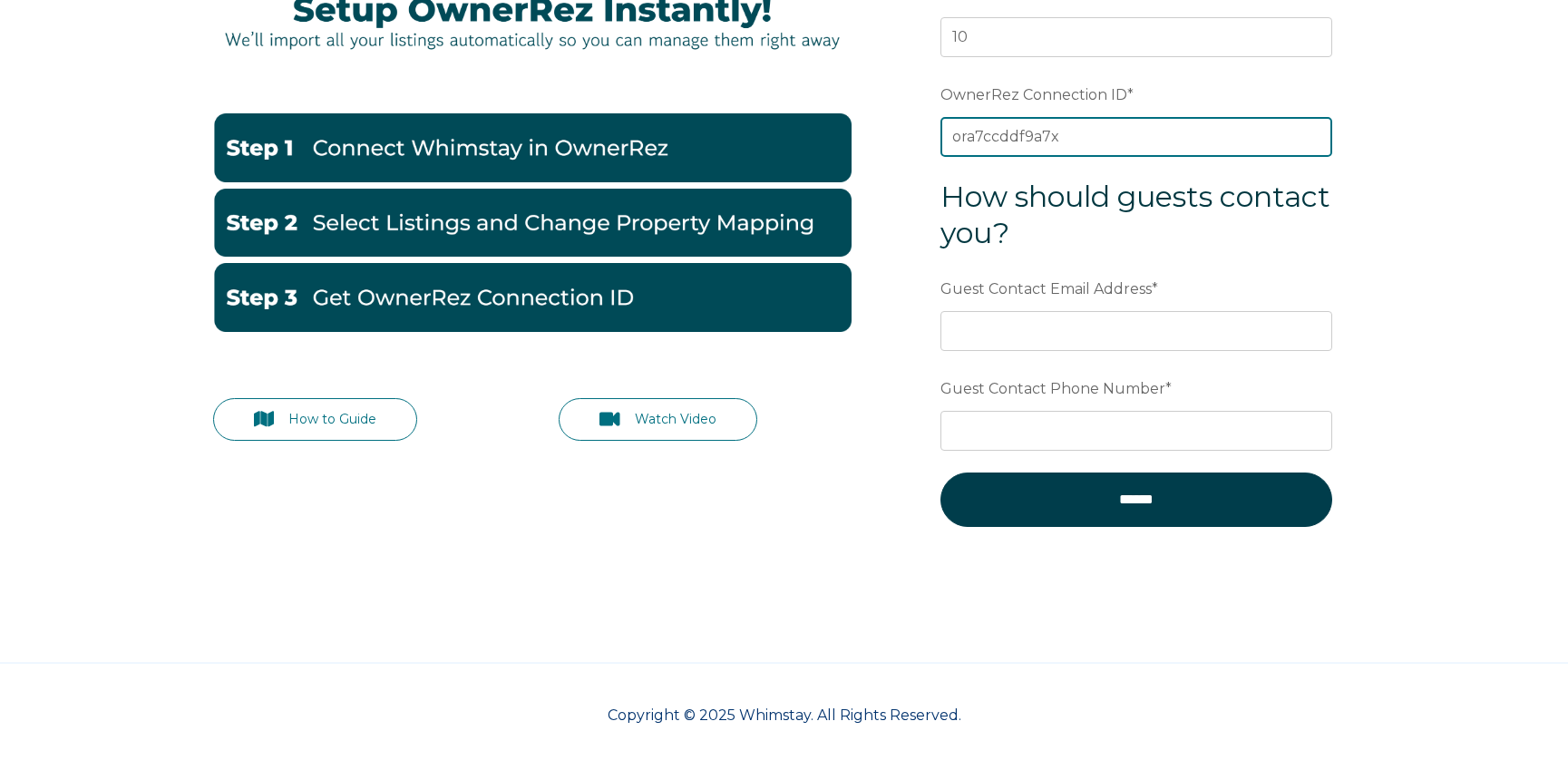
type input "ora7ccddf9a7x"
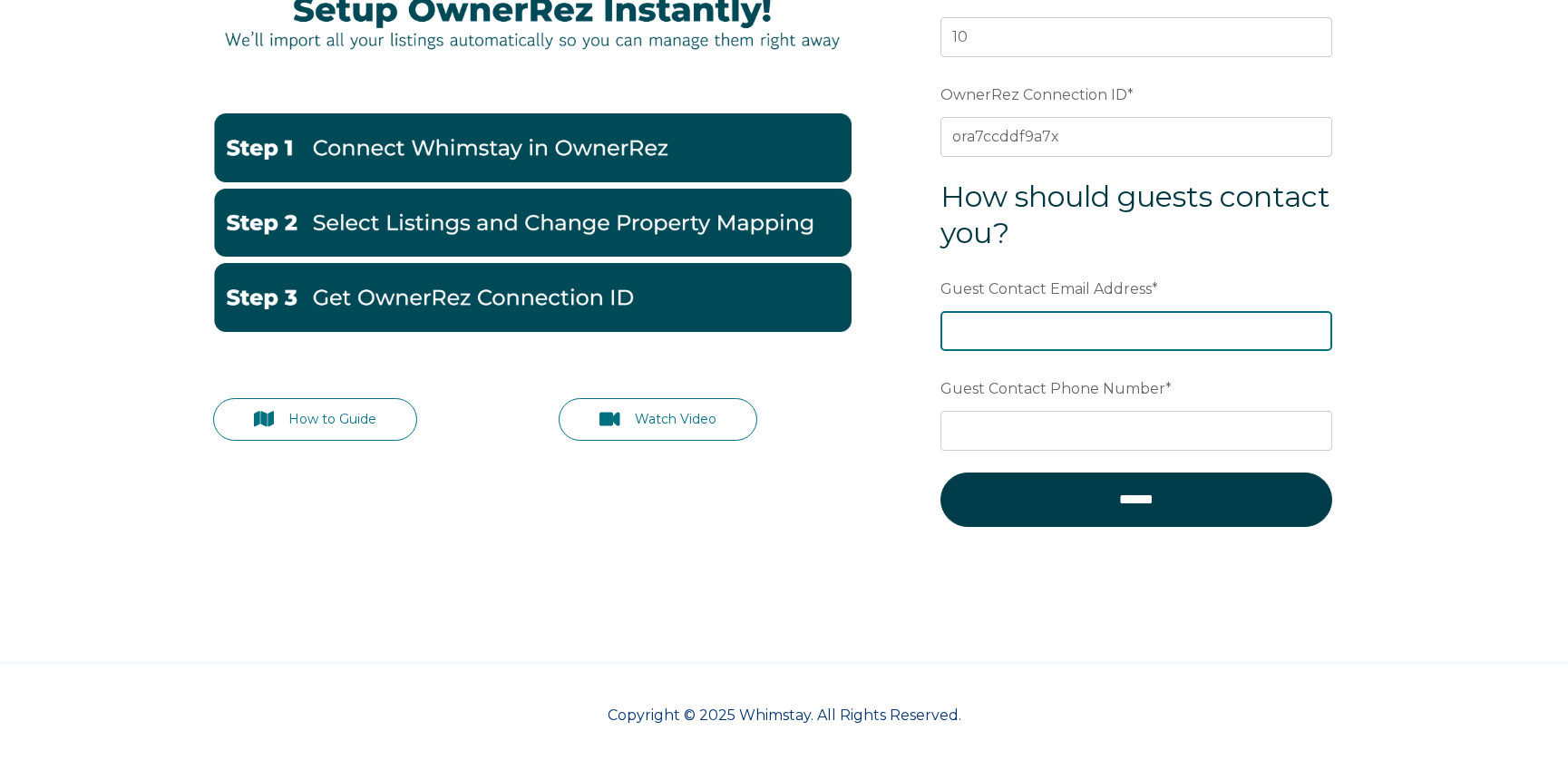
click at [1004, 323] on input "Guest Contact Email Address *" at bounding box center [1135, 330] width 391 height 40
type input "info@drifterstays.com"
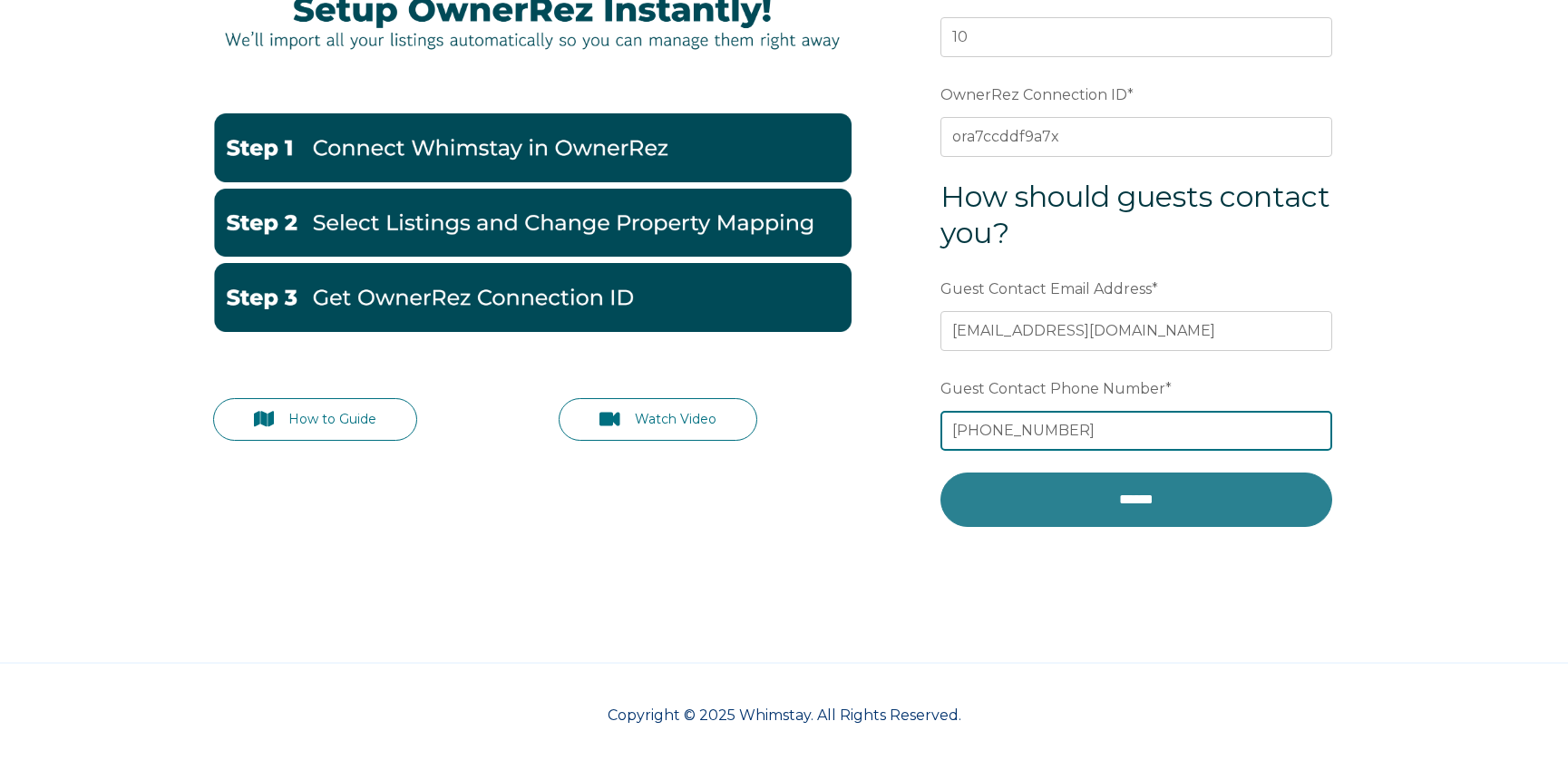
type input "518-288-8442"
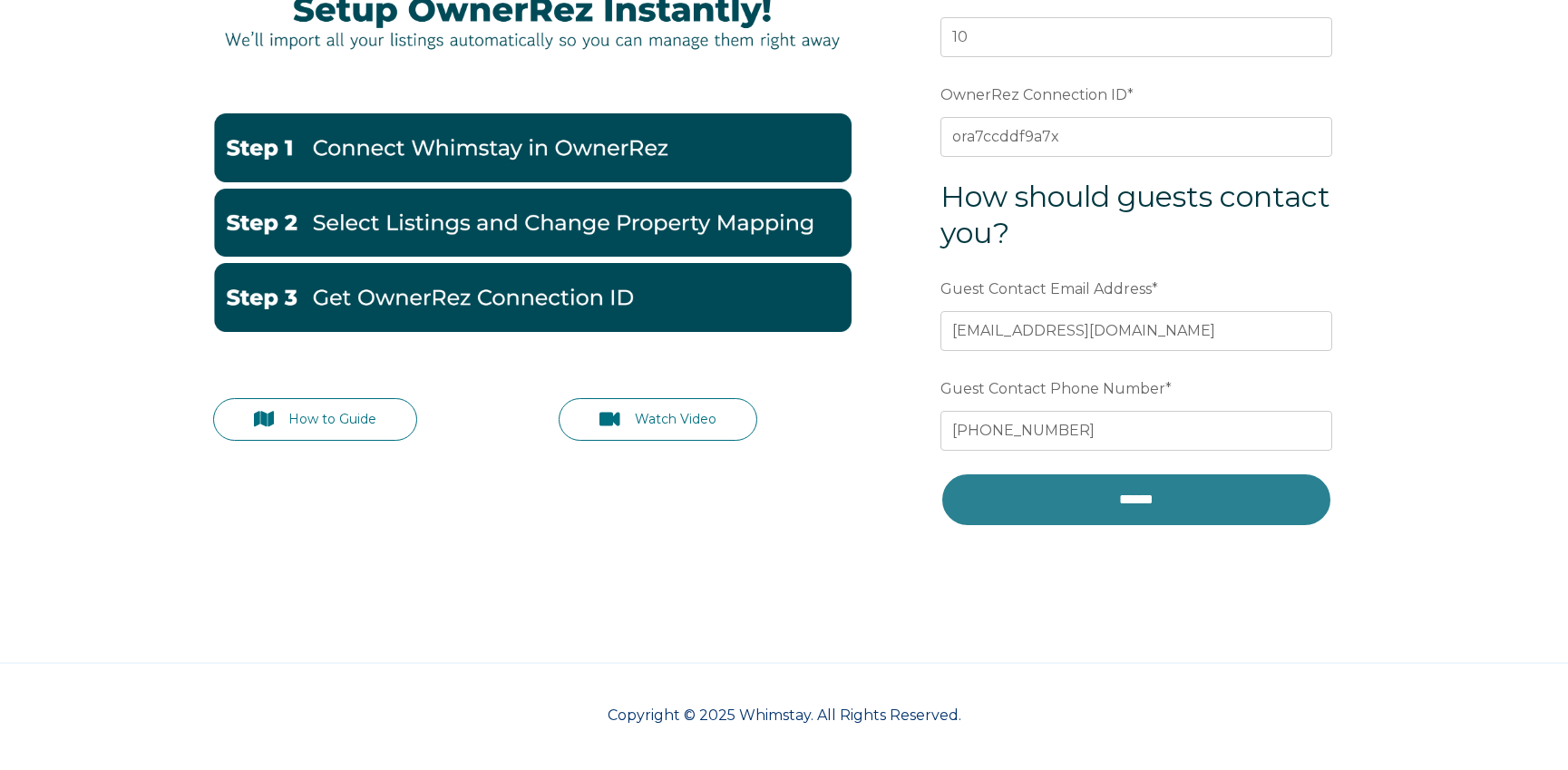
click at [1141, 505] on input "******" at bounding box center [1135, 499] width 391 height 54
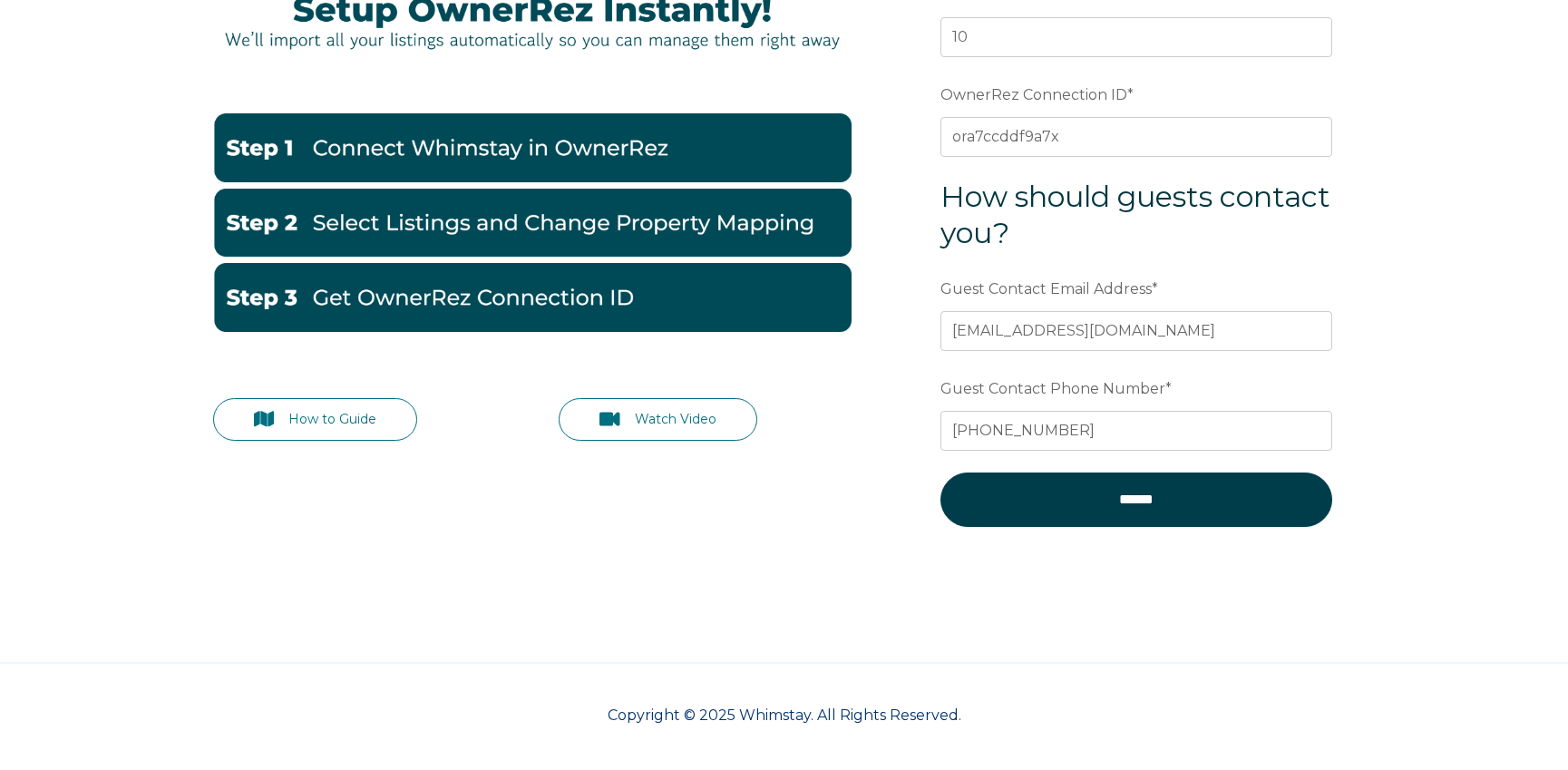
scroll to position [295, 0]
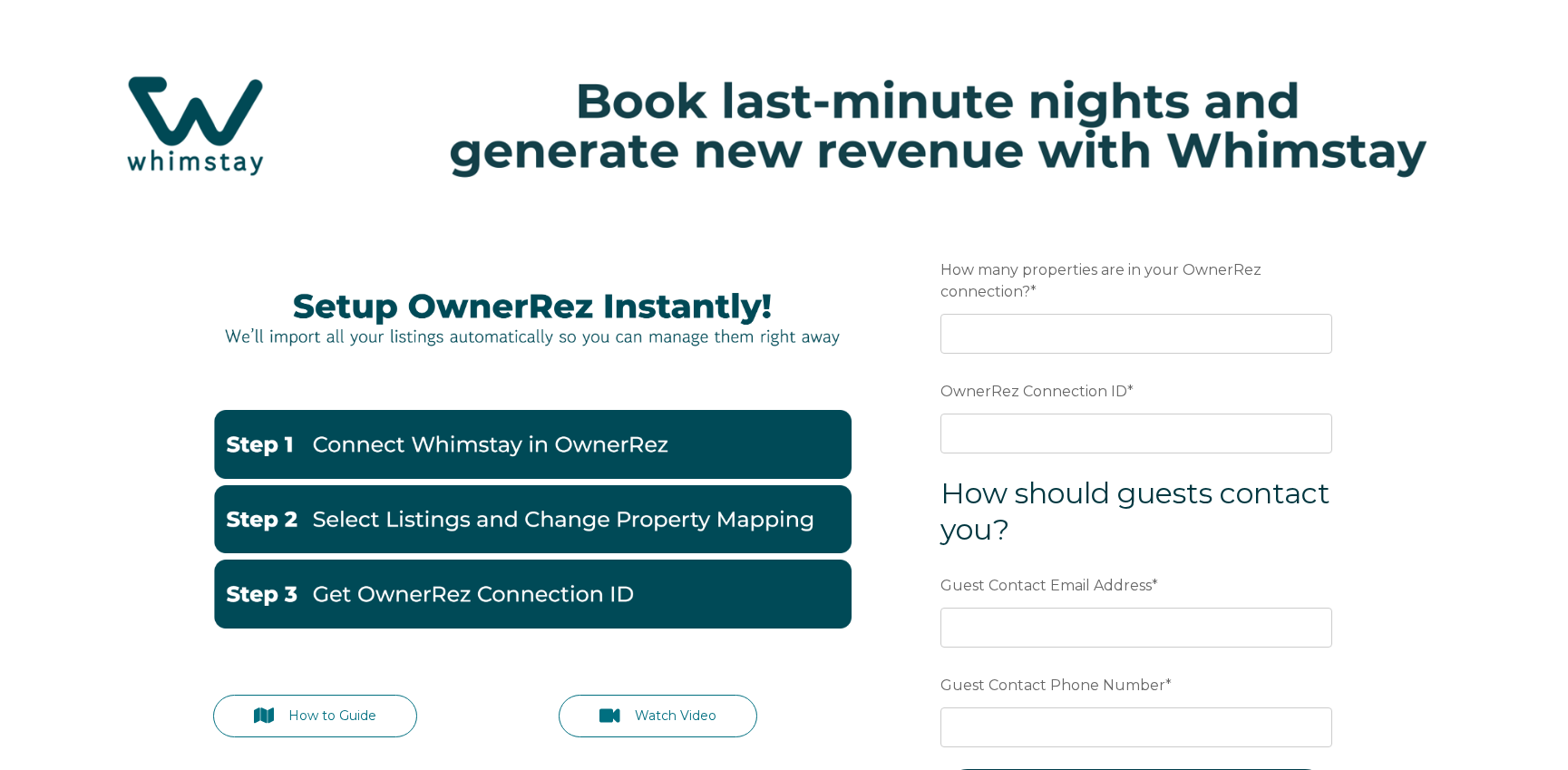
drag, startPoint x: 193, startPoint y: 117, endPoint x: 135, endPoint y: 0, distance: 130.6
click at [193, 115] on img at bounding box center [784, 125] width 1532 height 162
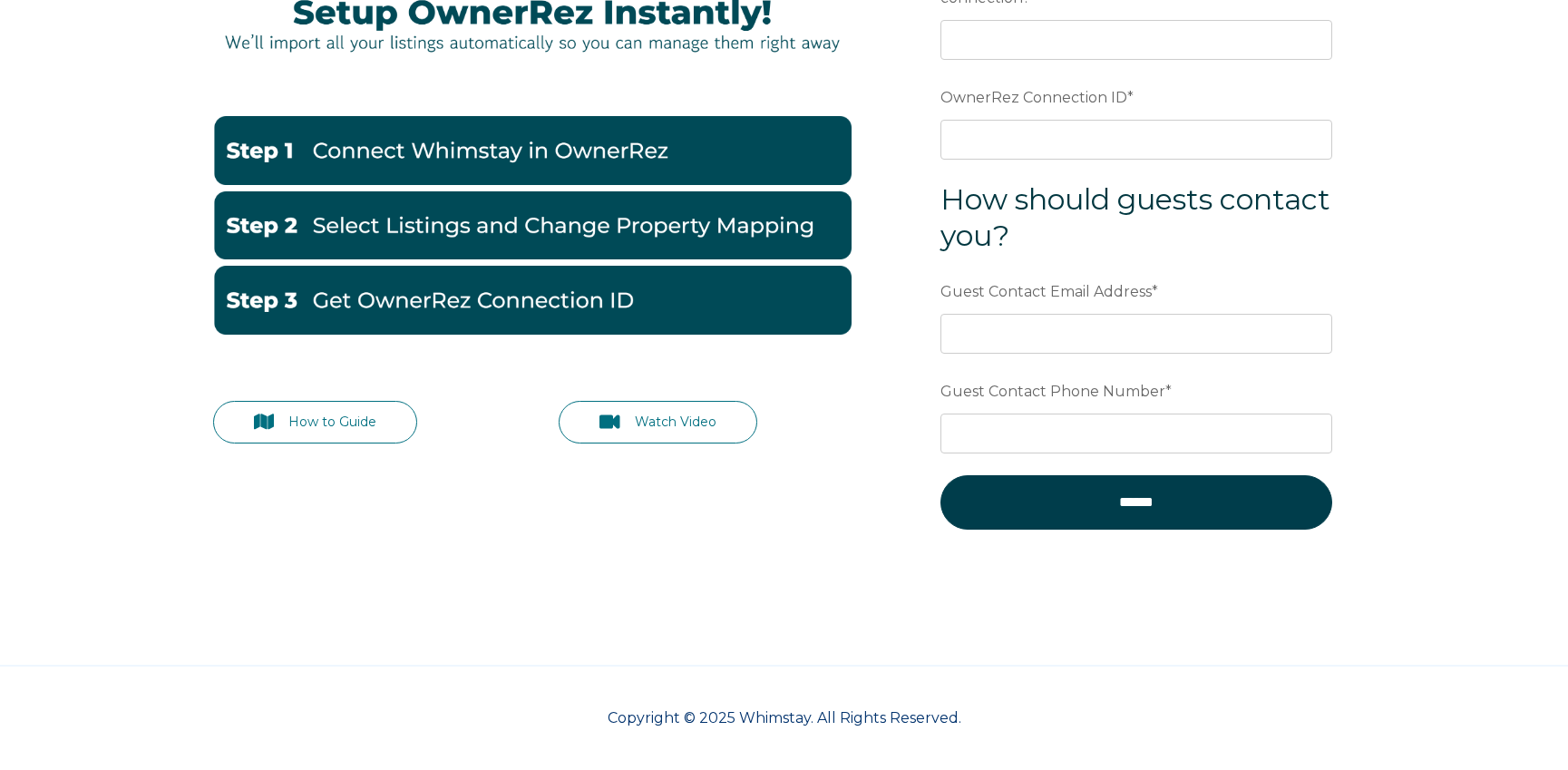
scroll to position [297, 0]
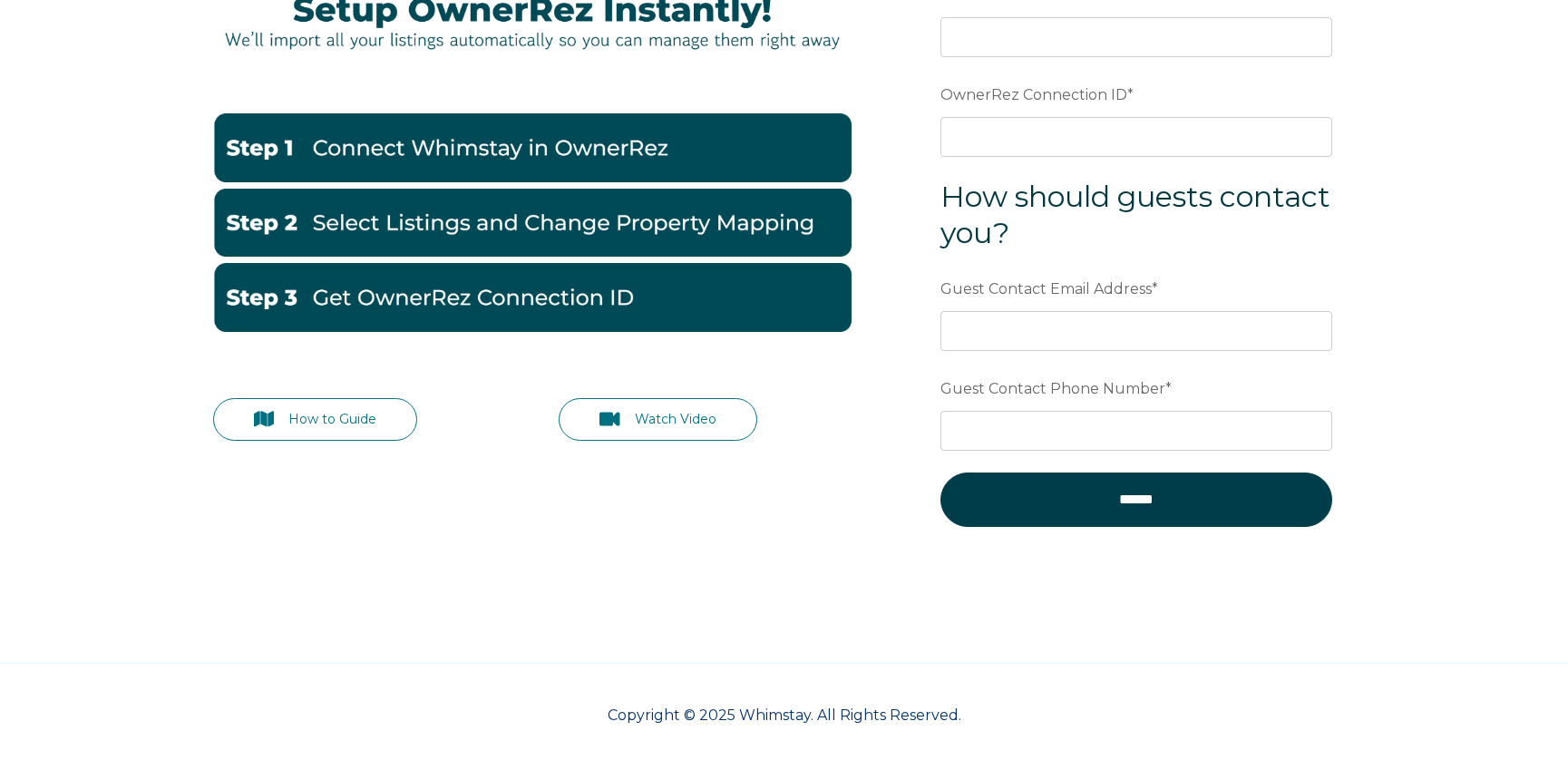
click at [101, 304] on div "How to Guide Watch Video Preferred language Email How many properties are in yo…" at bounding box center [784, 289] width 1568 height 745
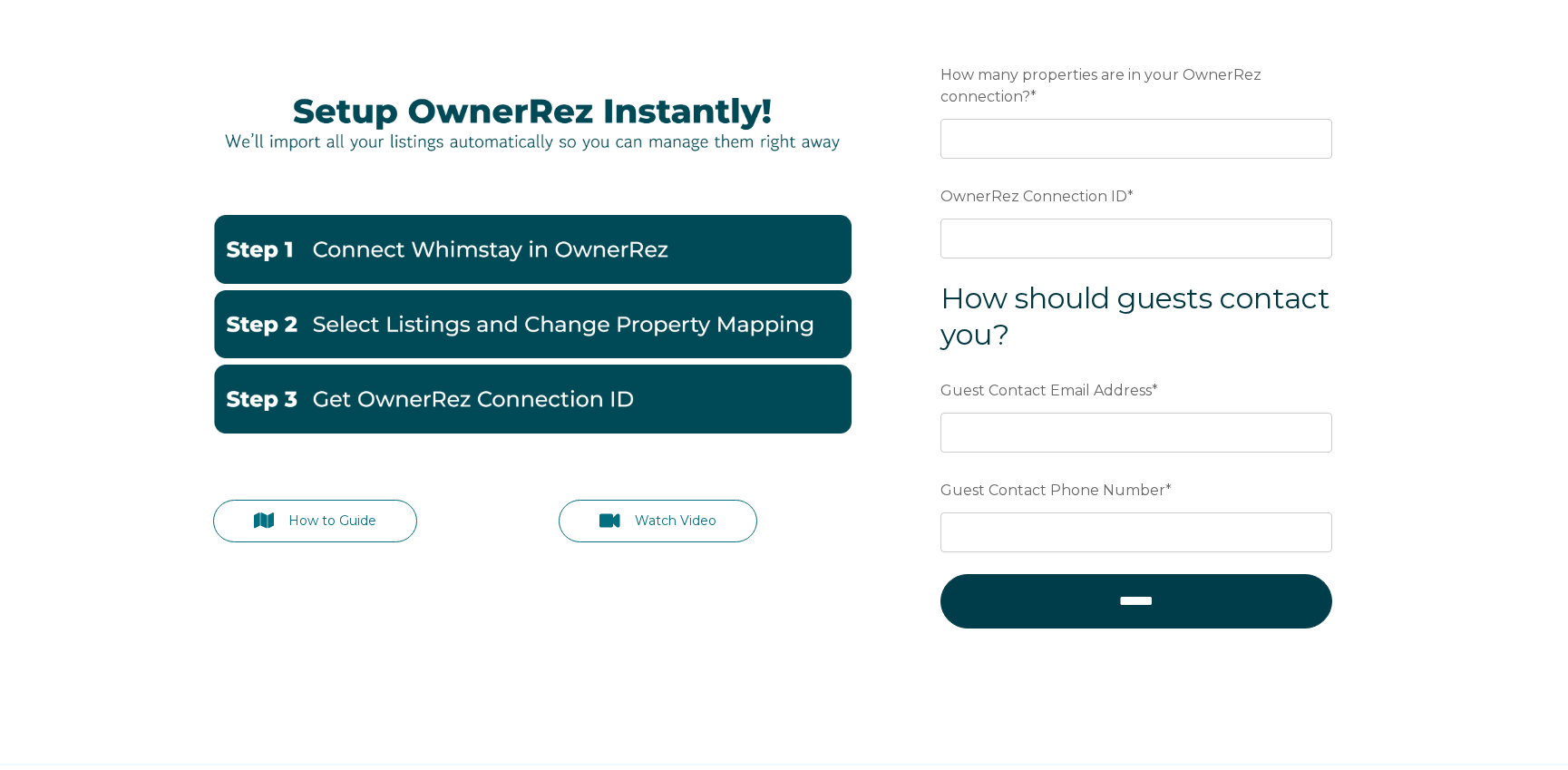
scroll to position [0, 0]
